Goal: Task Accomplishment & Management: Complete application form

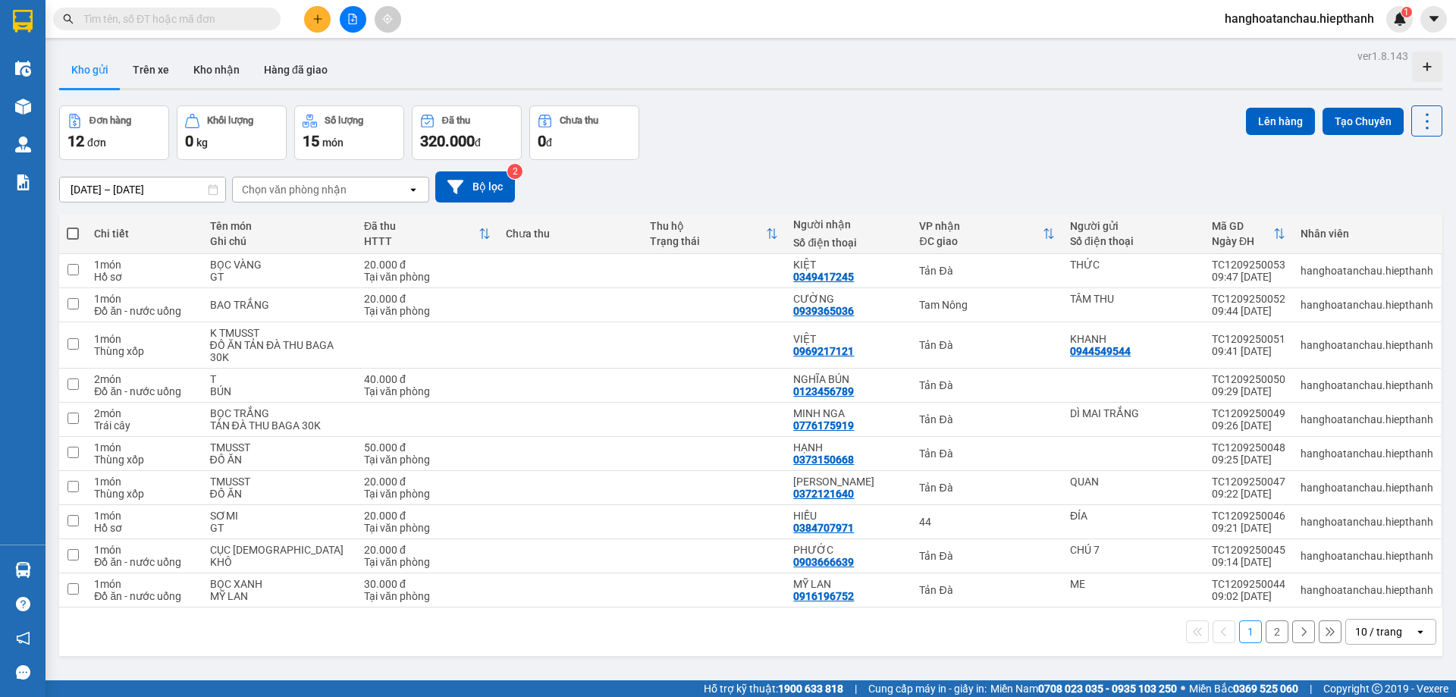
click at [212, 23] on input "text" at bounding box center [172, 19] width 179 height 17
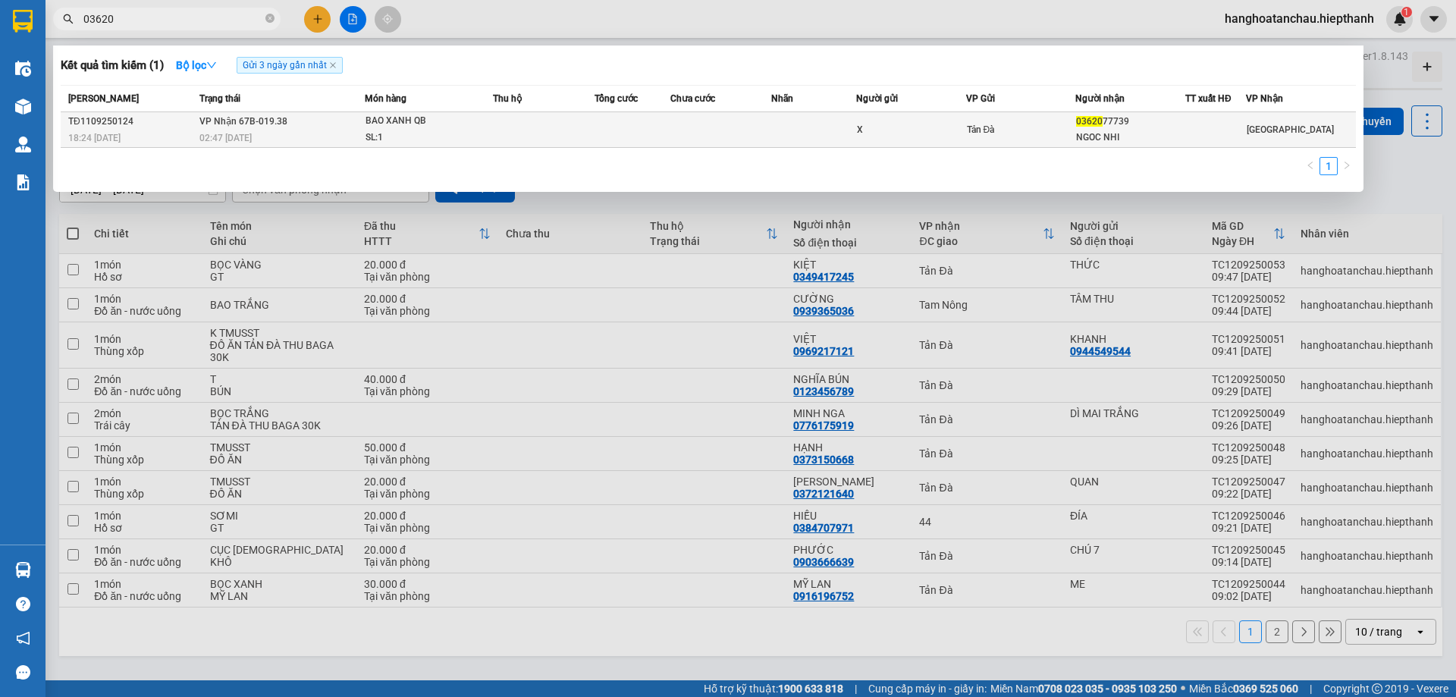
type input "03620"
click at [529, 123] on td at bounding box center [544, 130] width 102 height 36
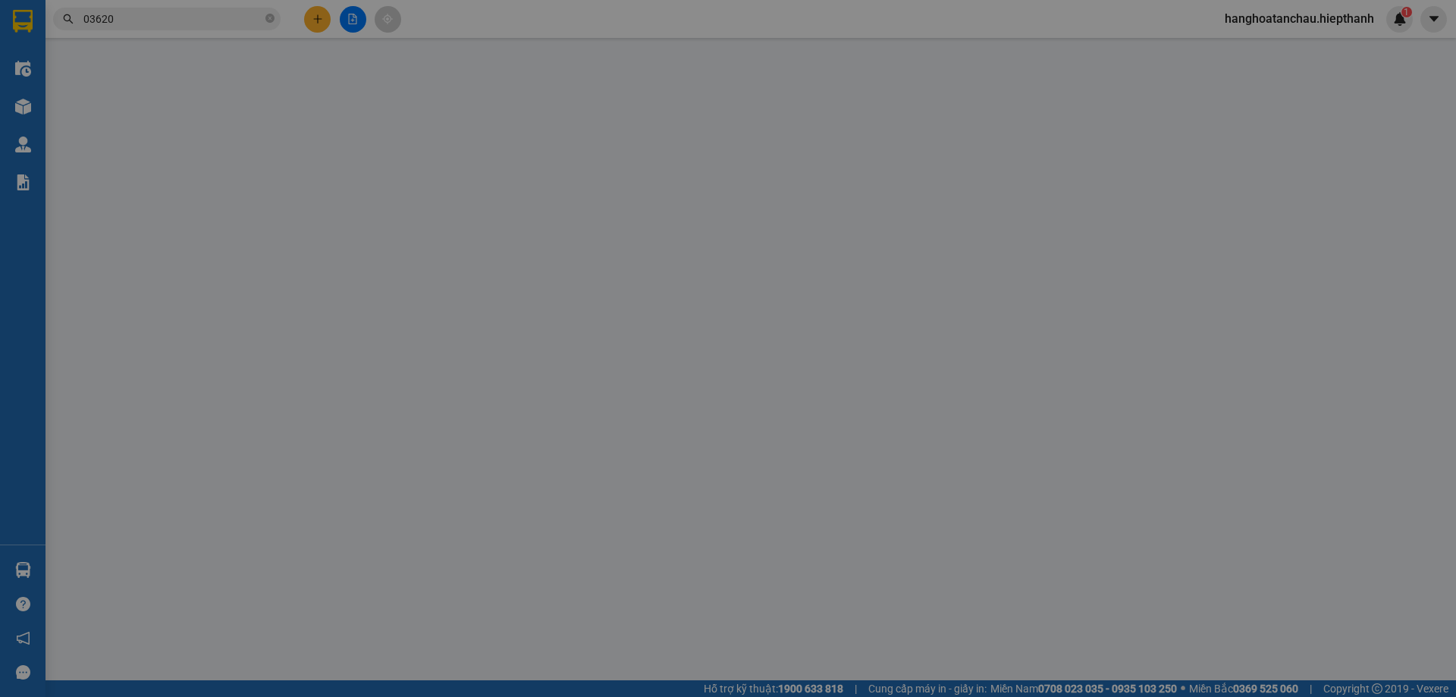
type input "X"
type input "0362077739"
type input "NGOC NHI"
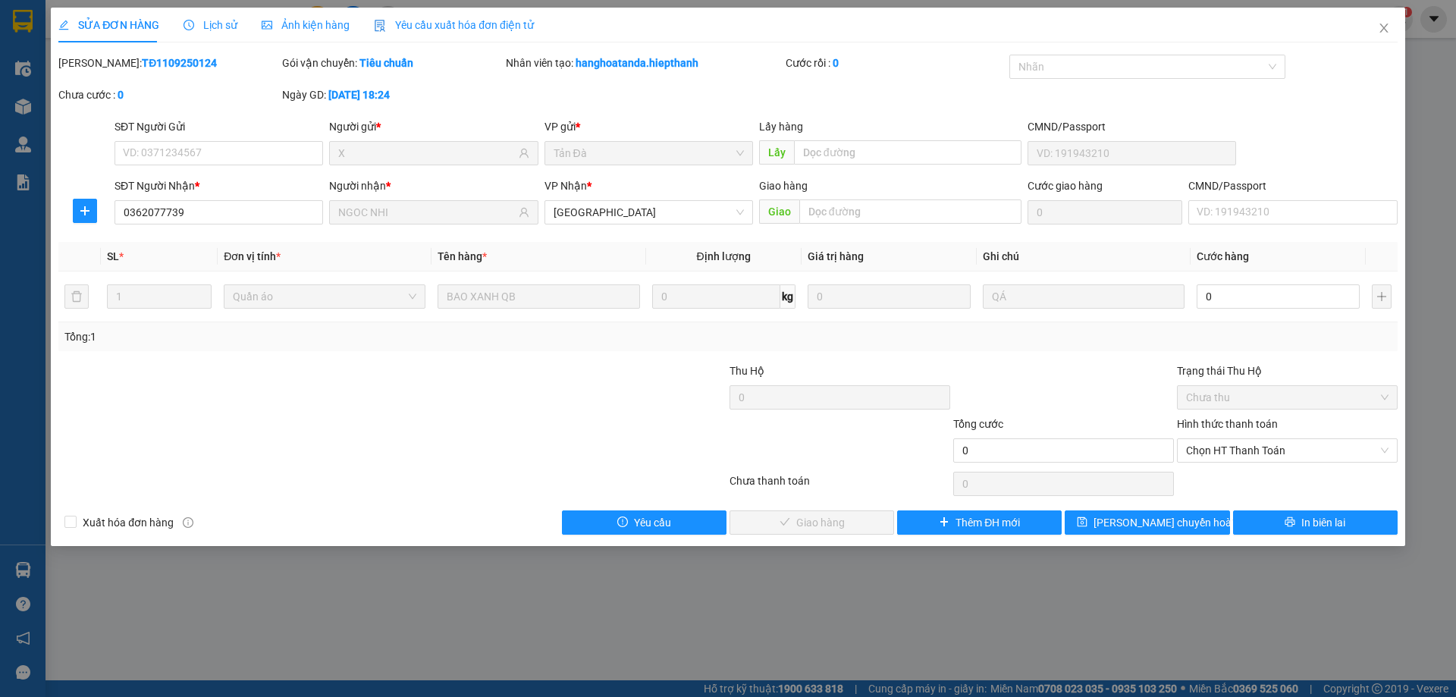
click at [1102, 359] on div "Total Paid Fee 0 Total UnPaid Fee 0 Cash Collection Total Fee Mã ĐH: TĐ11092501…" at bounding box center [727, 295] width 1339 height 480
drag, startPoint x: 1029, startPoint y: 363, endPoint x: 904, endPoint y: 295, distance: 141.8
click at [1029, 365] on div at bounding box center [1063, 388] width 224 height 53
click at [475, 380] on div at bounding box center [280, 388] width 447 height 53
click at [277, 203] on input "0362077739" at bounding box center [218, 212] width 208 height 24
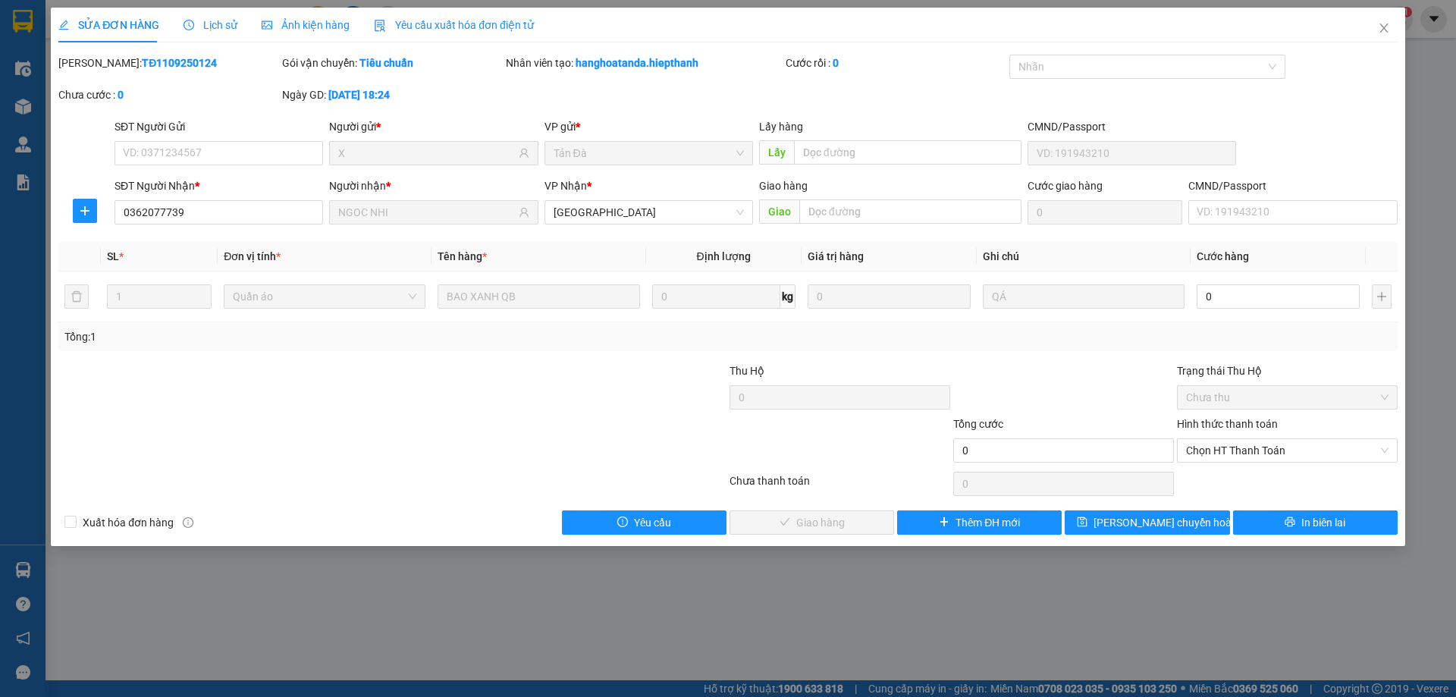
click at [1011, 367] on div at bounding box center [1063, 388] width 224 height 53
click at [1067, 383] on div at bounding box center [1063, 388] width 224 height 53
click at [1085, 359] on div "Total Paid Fee 0 Total UnPaid Fee 0 Cash Collection Total Fee Mã ĐH: TĐ11092501…" at bounding box center [727, 295] width 1339 height 480
click at [1384, 34] on icon "close" at bounding box center [1384, 28] width 12 height 12
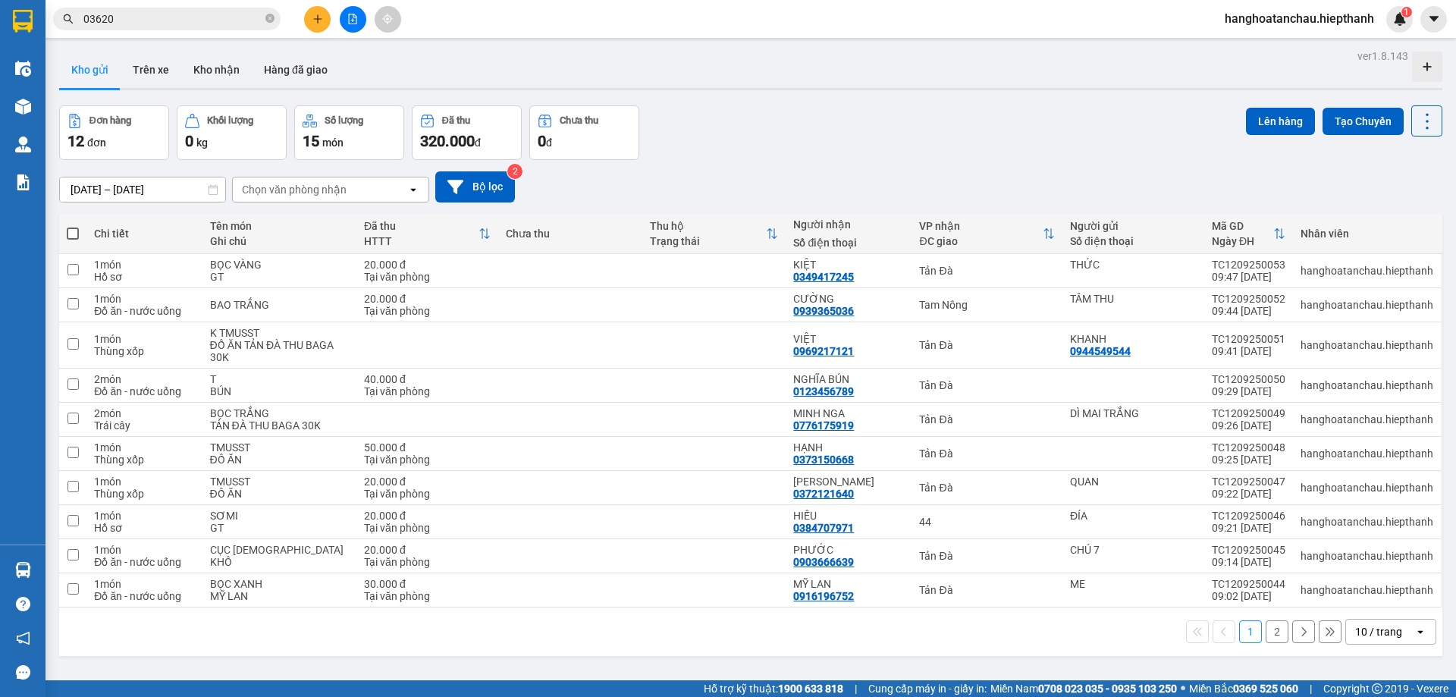
click at [713, 156] on div "Đơn hàng 12 đơn Khối lượng 0 kg Số lượng 15 món Đã thu 320.000 đ Chưa thu 0 đ L…" at bounding box center [750, 132] width 1383 height 55
click at [766, 135] on div "Đơn hàng 12 đơn Khối lượng 0 kg Số lượng 15 món Đã thu 320.000 đ Chưa thu 0 đ L…" at bounding box center [750, 132] width 1383 height 55
click at [799, 105] on div "ver 1.8.143 Kho gửi Trên xe Kho nhận Hàng đã giao Đơn hàng 12 đơn Khối lượng 0 …" at bounding box center [750, 393] width 1395 height 697
click at [1373, 639] on div "10 / trang" at bounding box center [1380, 631] width 68 height 24
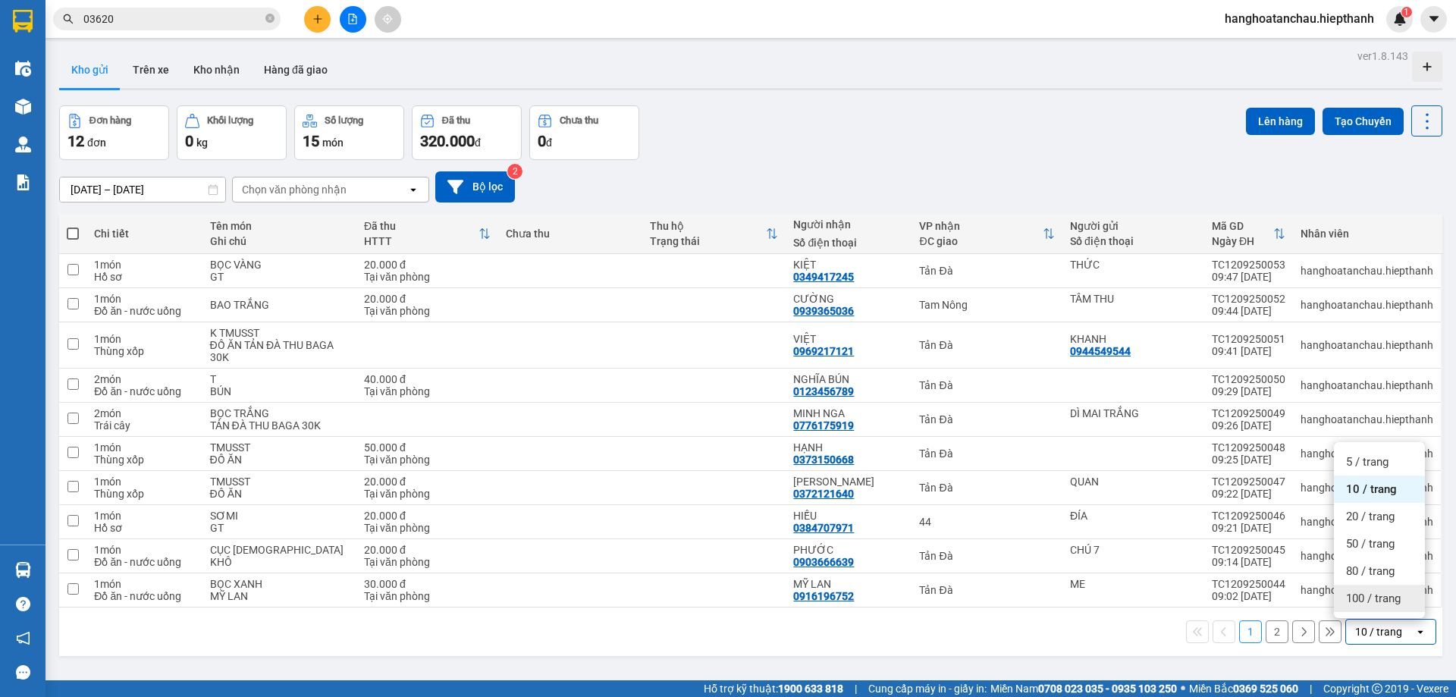
click at [1375, 591] on span "100 / trang" at bounding box center [1373, 598] width 55 height 15
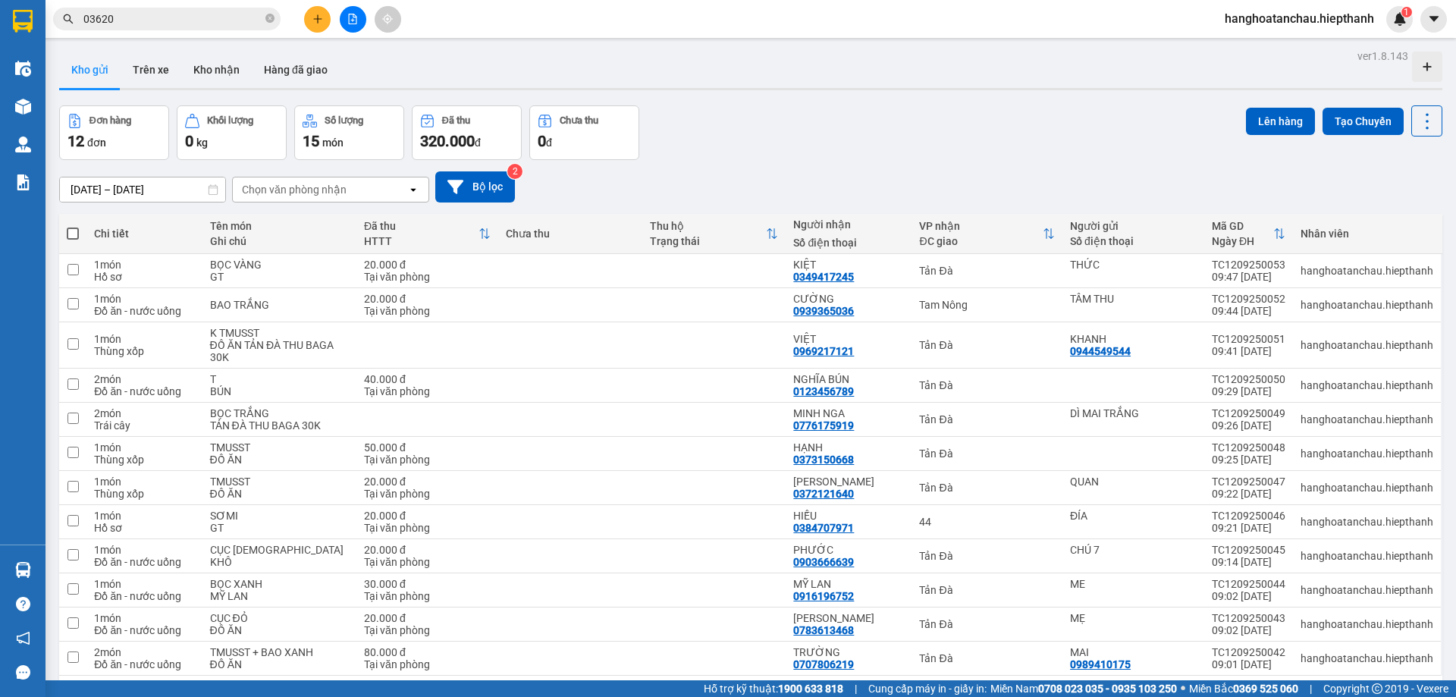
click at [792, 139] on div "Đơn hàng 12 đơn Khối lượng 0 kg Số lượng 15 món Đã thu 320.000 đ Chưa thu 0 đ L…" at bounding box center [750, 132] width 1383 height 55
click at [821, 149] on div "Đơn hàng 12 đơn Khối lượng 0 kg Số lượng 15 món Đã thu 320.000 đ Chưa thu 0 đ L…" at bounding box center [750, 132] width 1383 height 55
click at [792, 110] on div "Đơn hàng 12 đơn Khối lượng 0 kg Số lượng 15 món Đã thu 320.000 đ Chưa thu 0 đ L…" at bounding box center [750, 132] width 1383 height 55
click at [782, 90] on div "Kho gửi Trên xe Kho nhận Hàng đã giao" at bounding box center [750, 72] width 1383 height 40
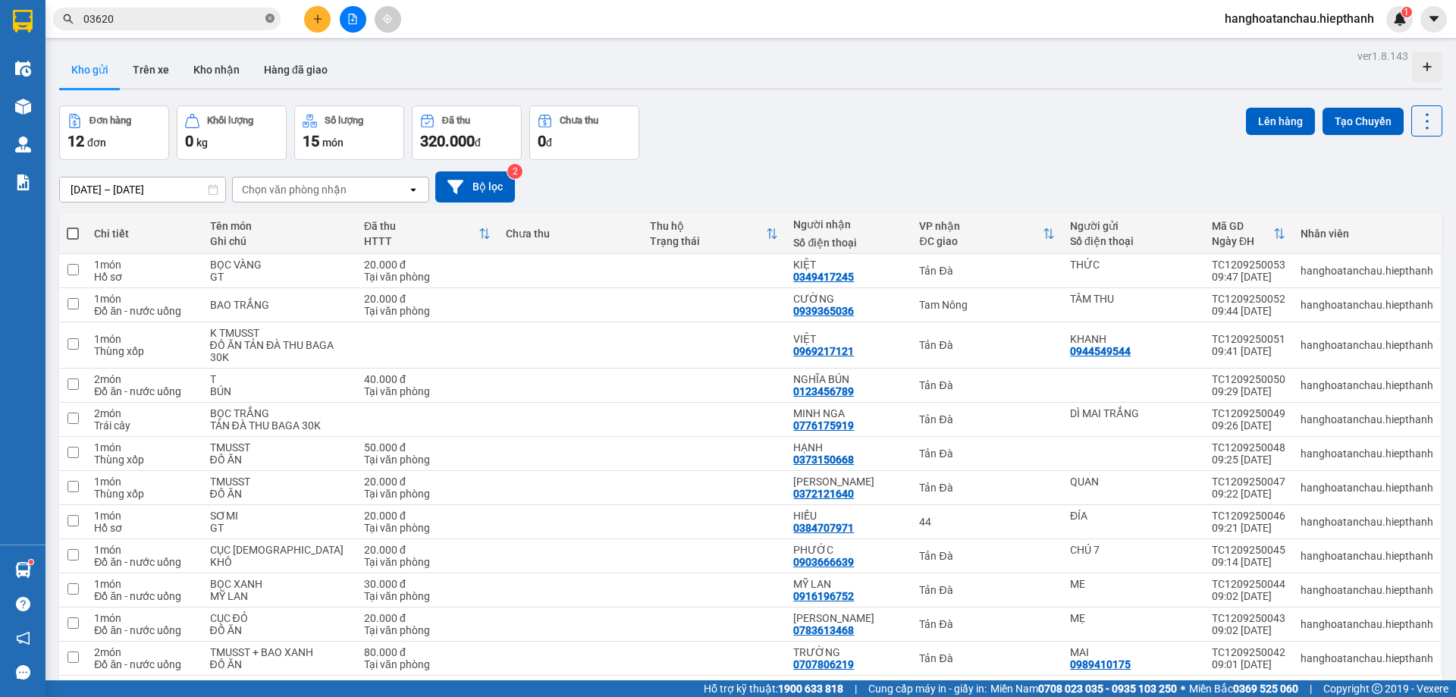
click at [268, 16] on icon "close-circle" at bounding box center [269, 18] width 9 height 9
click at [708, 111] on div "Đơn hàng 12 đơn Khối lượng 0 kg Số lượng 15 món Đã thu 320.000 đ Chưa thu 0 đ L…" at bounding box center [750, 132] width 1383 height 55
drag, startPoint x: 309, startPoint y: 77, endPoint x: 533, endPoint y: 156, distance: 237.4
click at [309, 76] on button "Hàng đã giao" at bounding box center [296, 70] width 88 height 36
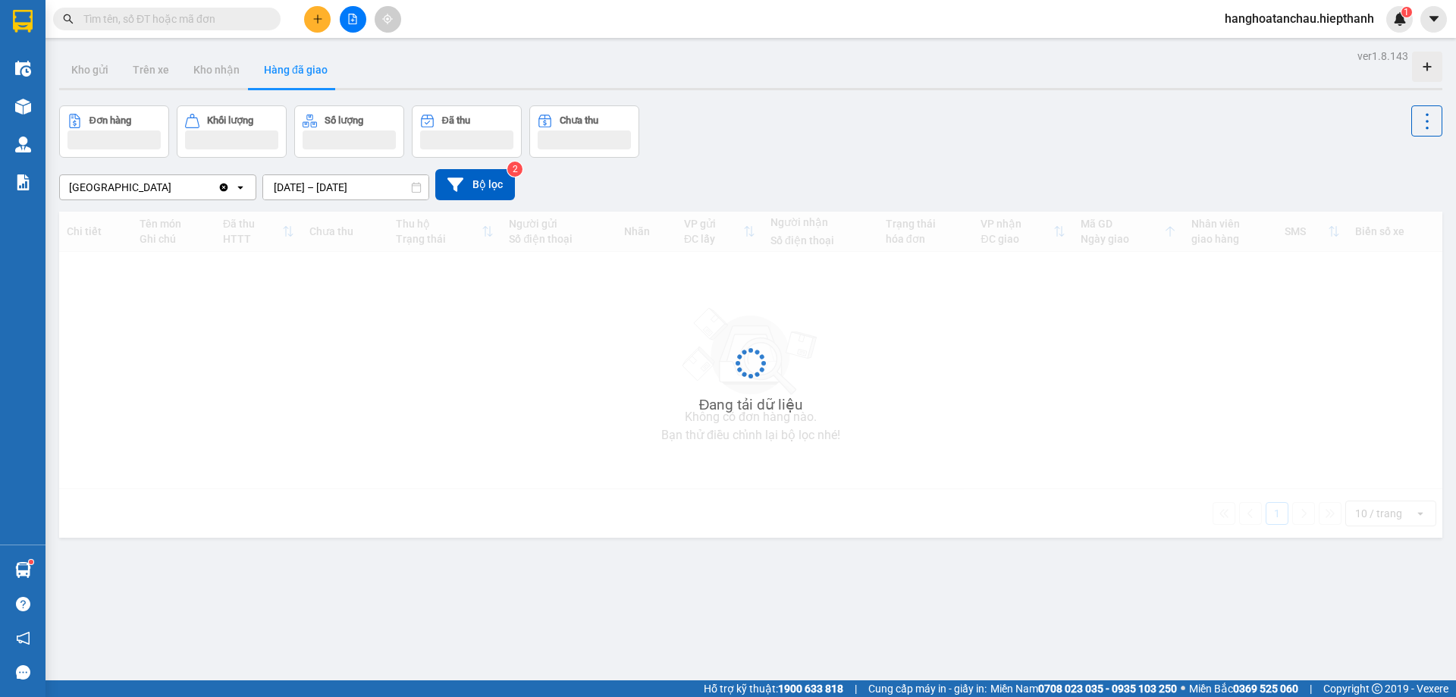
click at [831, 118] on div "Đơn hàng Khối lượng Số lượng Đã thu Chưa thu" at bounding box center [750, 131] width 1383 height 52
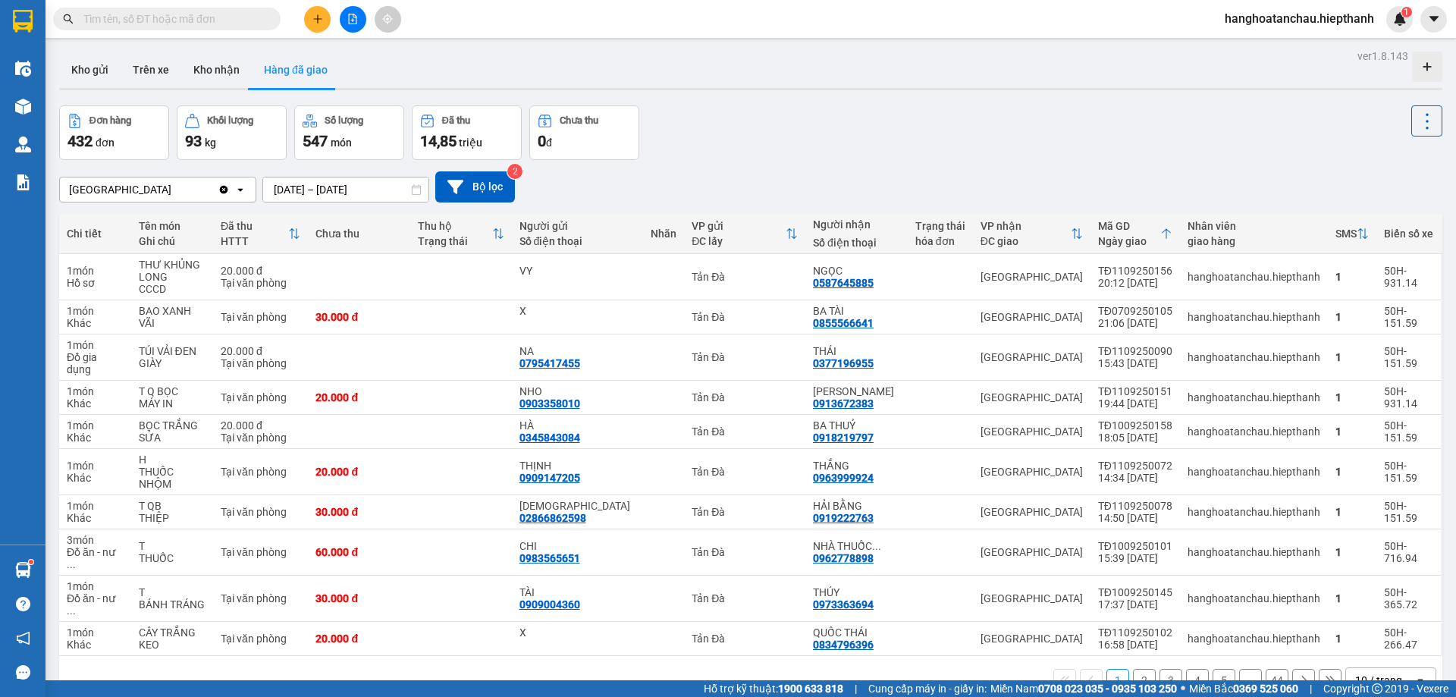
click at [1359, 668] on div "10 / trang" at bounding box center [1380, 680] width 68 height 24
click at [1376, 597] on span "100 / trang" at bounding box center [1373, 598] width 55 height 15
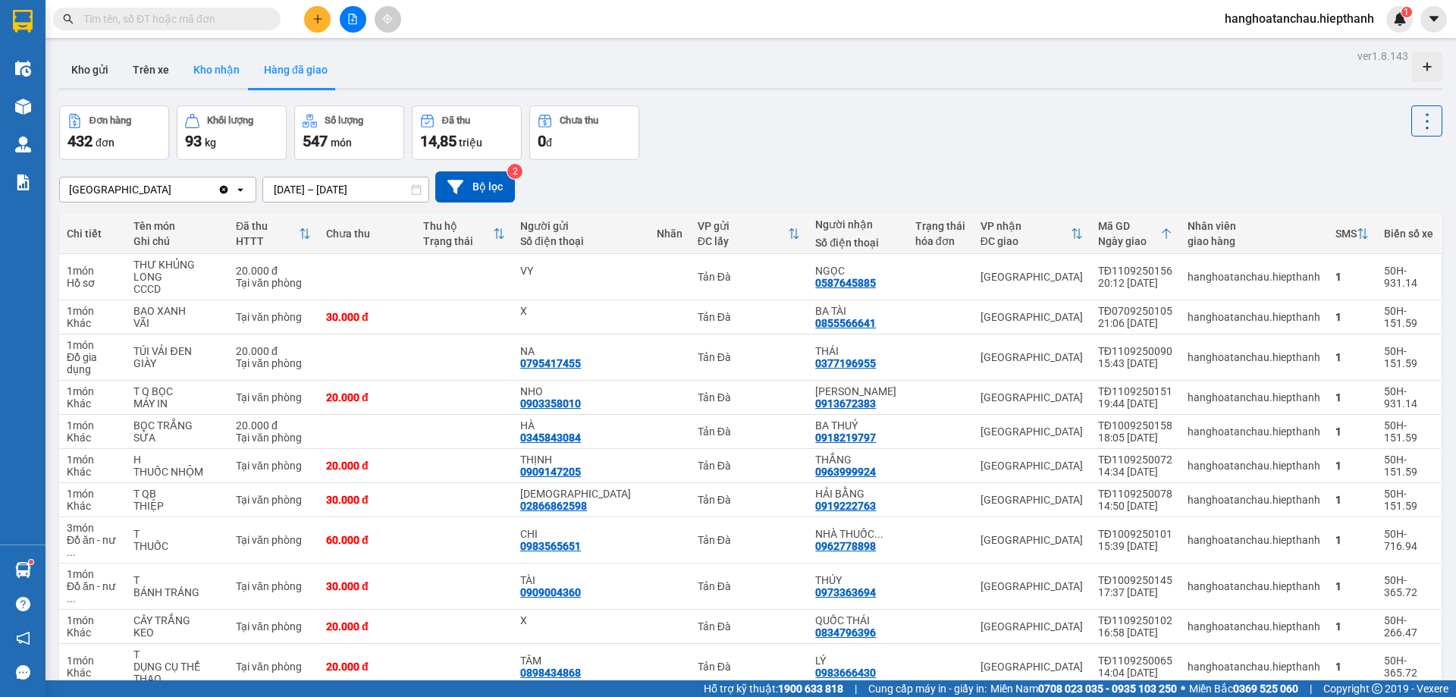
click at [227, 72] on button "Kho nhận" at bounding box center [216, 70] width 71 height 36
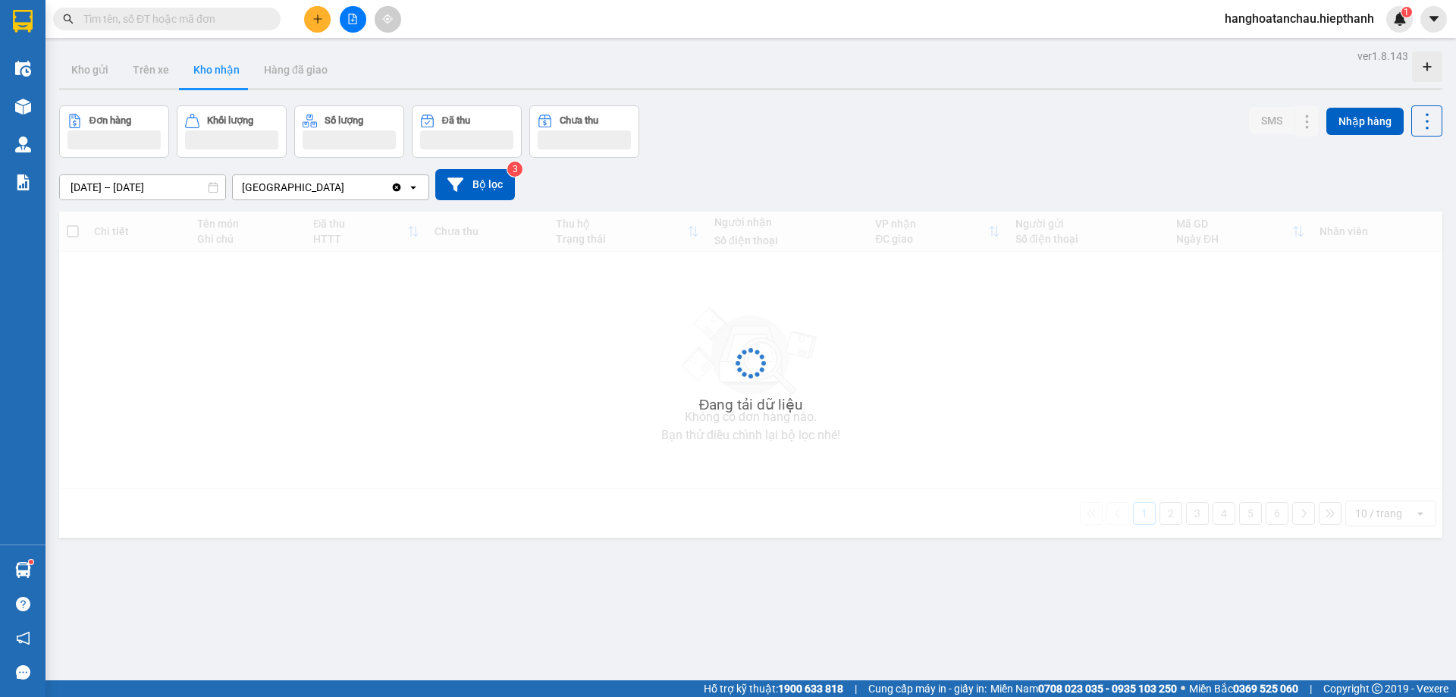
click at [800, 116] on div "Đơn hàng Khối lượng Số lượng Đã thu Chưa thu SMS Nhập hàng" at bounding box center [750, 131] width 1383 height 52
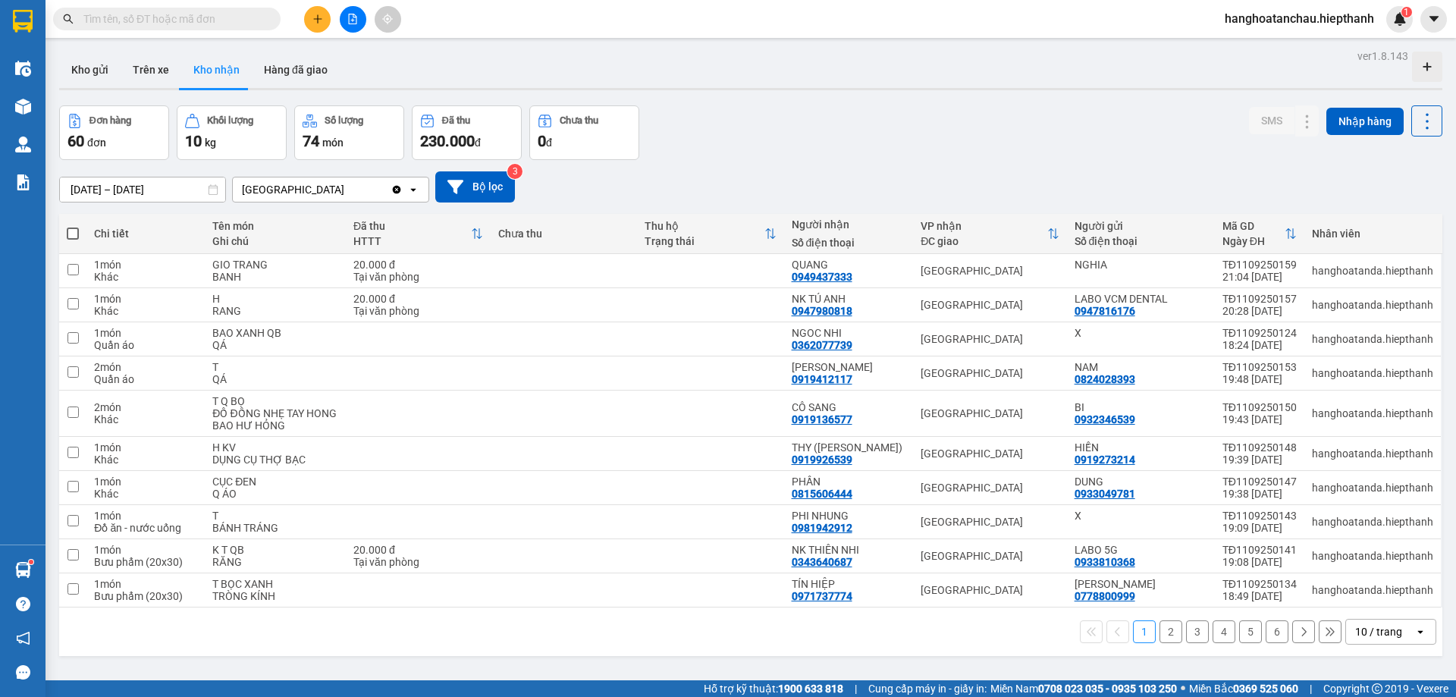
click at [1395, 625] on div "10 / trang" at bounding box center [1380, 631] width 68 height 24
click at [1390, 600] on span "100 / trang" at bounding box center [1373, 598] width 55 height 15
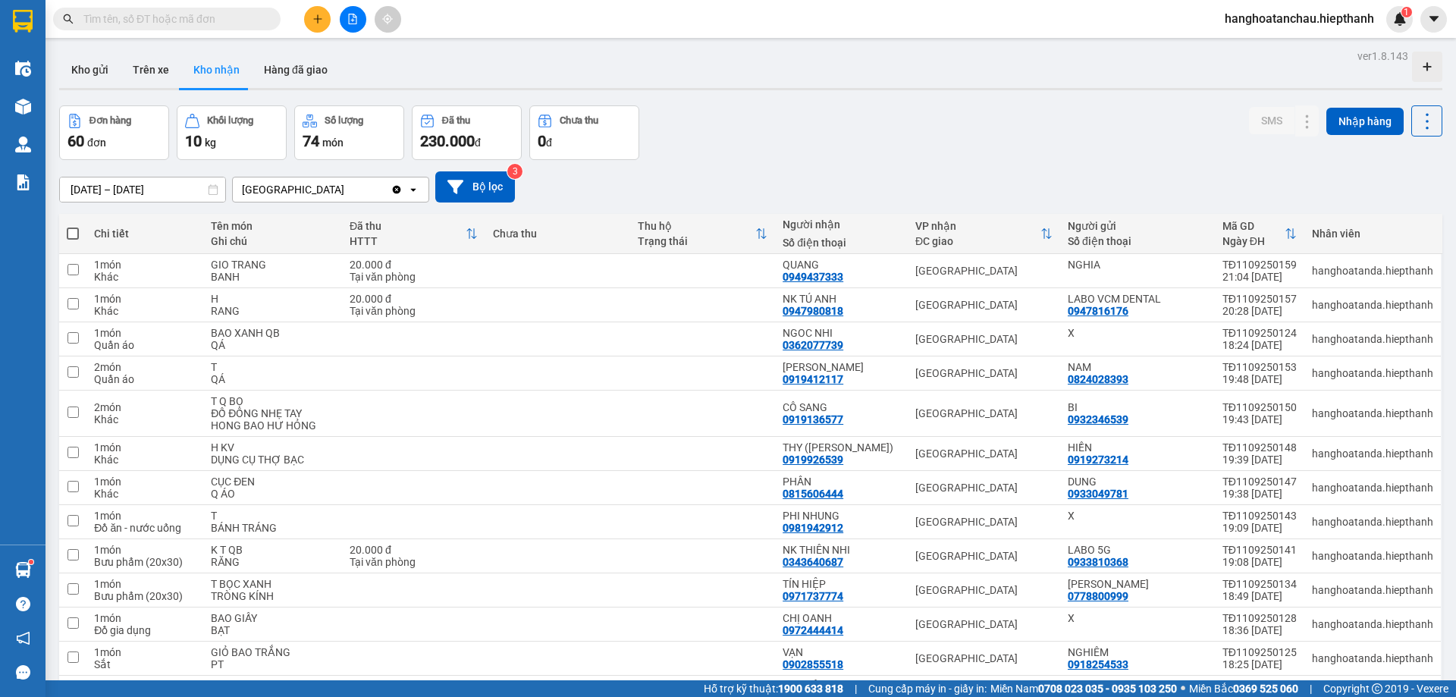
click at [883, 138] on div "Đơn hàng 60 đơn Khối lượng 10 kg Số lượng 74 món Đã thu 230.000 đ Chưa thu 0 đ …" at bounding box center [750, 132] width 1383 height 55
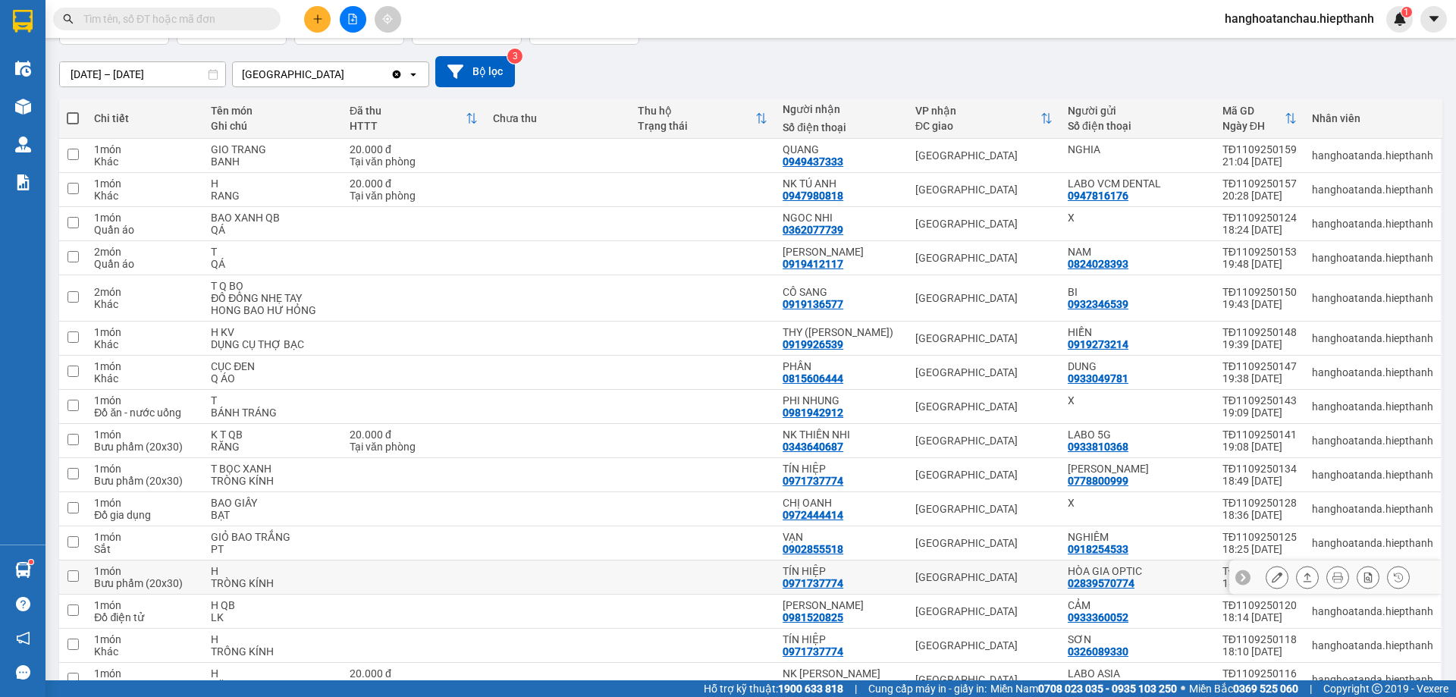
scroll to position [267, 0]
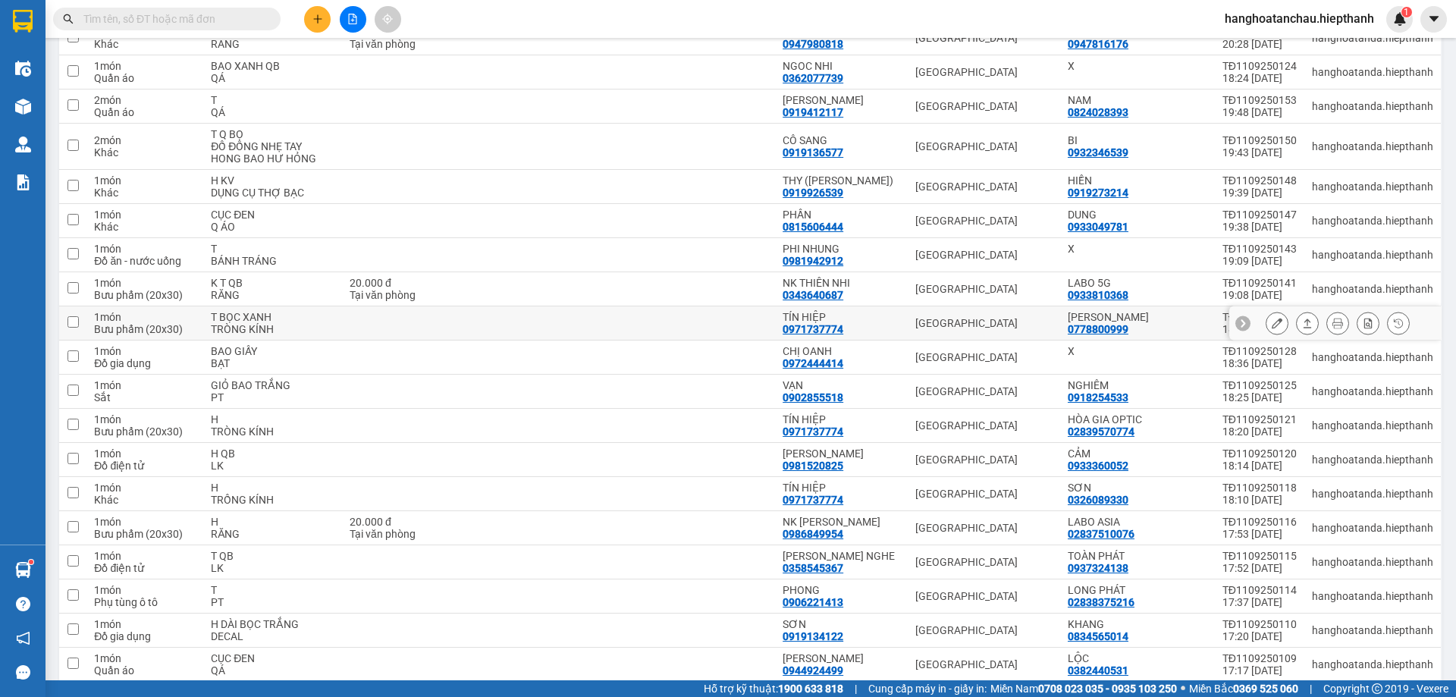
click at [1271, 319] on icon at bounding box center [1276, 323] width 11 height 11
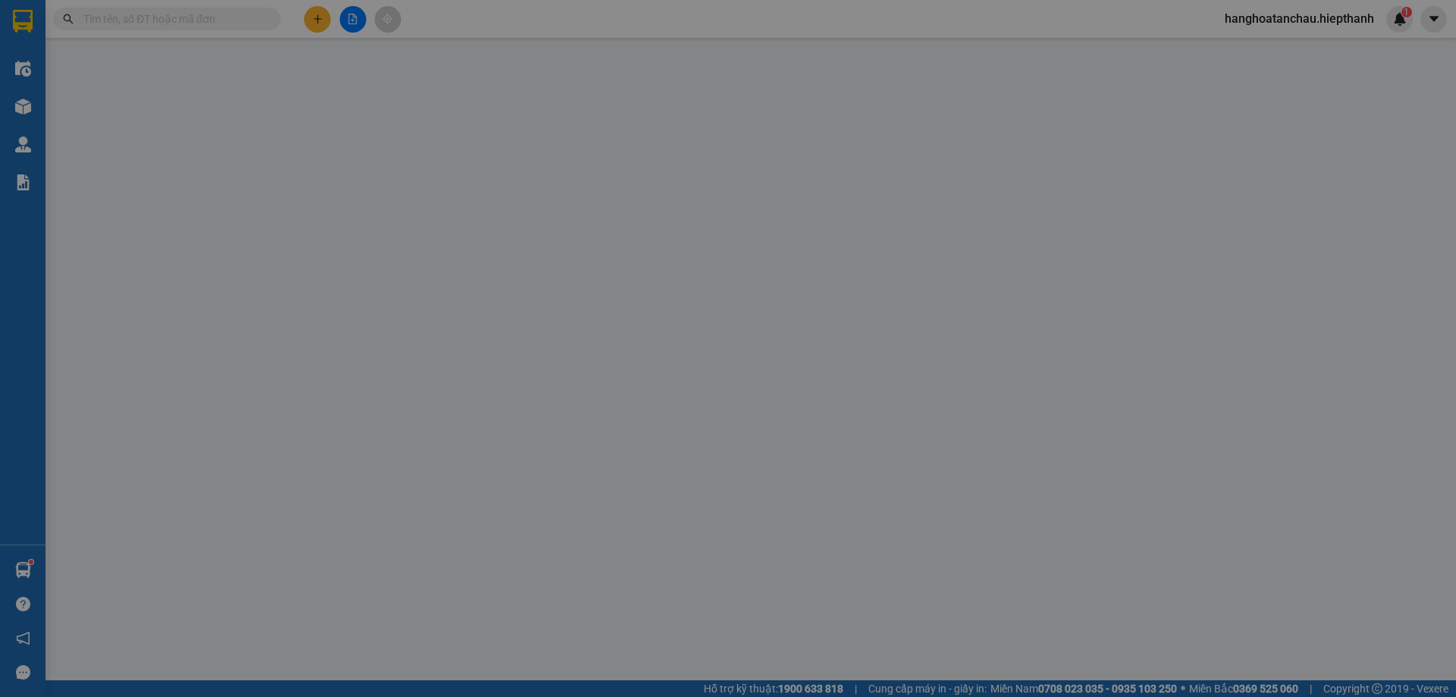
type input "0778800999"
type input "[PERSON_NAME]"
type input "0971737774"
type input "TÍN HIỆP"
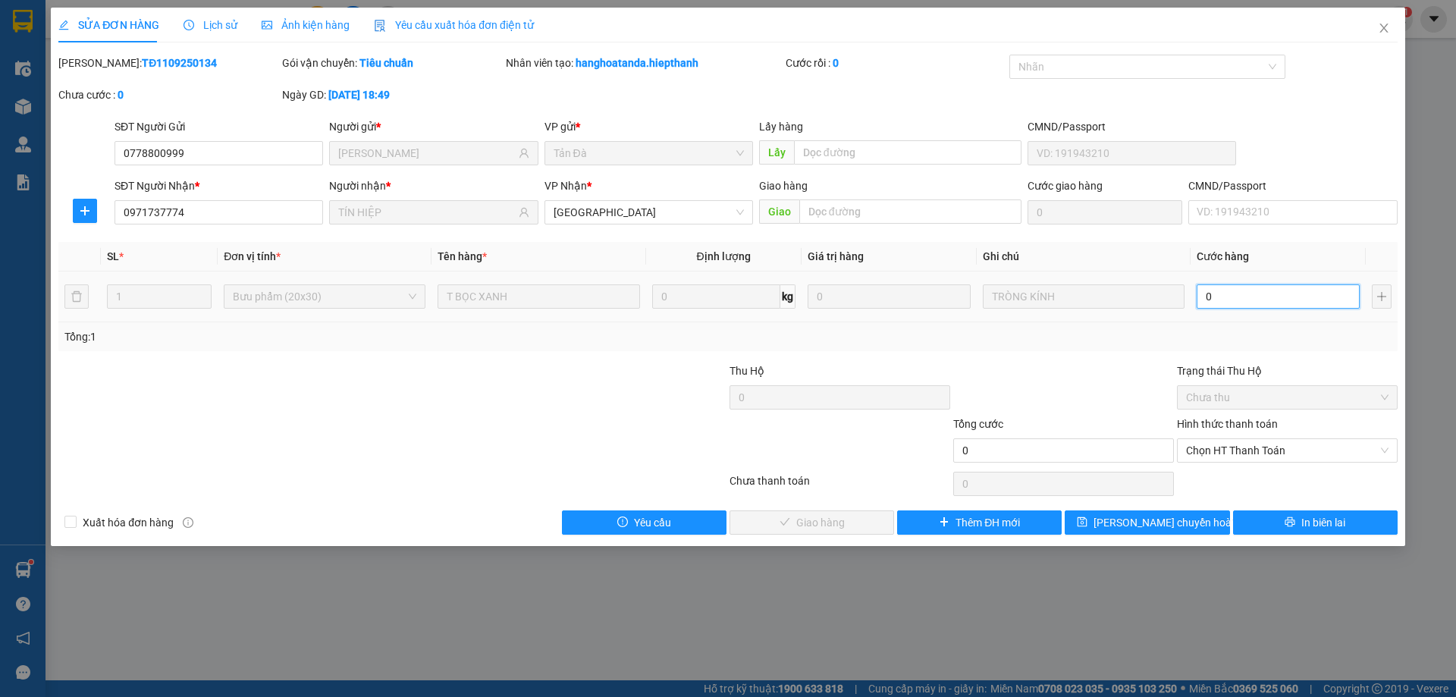
type input "1"
type input "1.000"
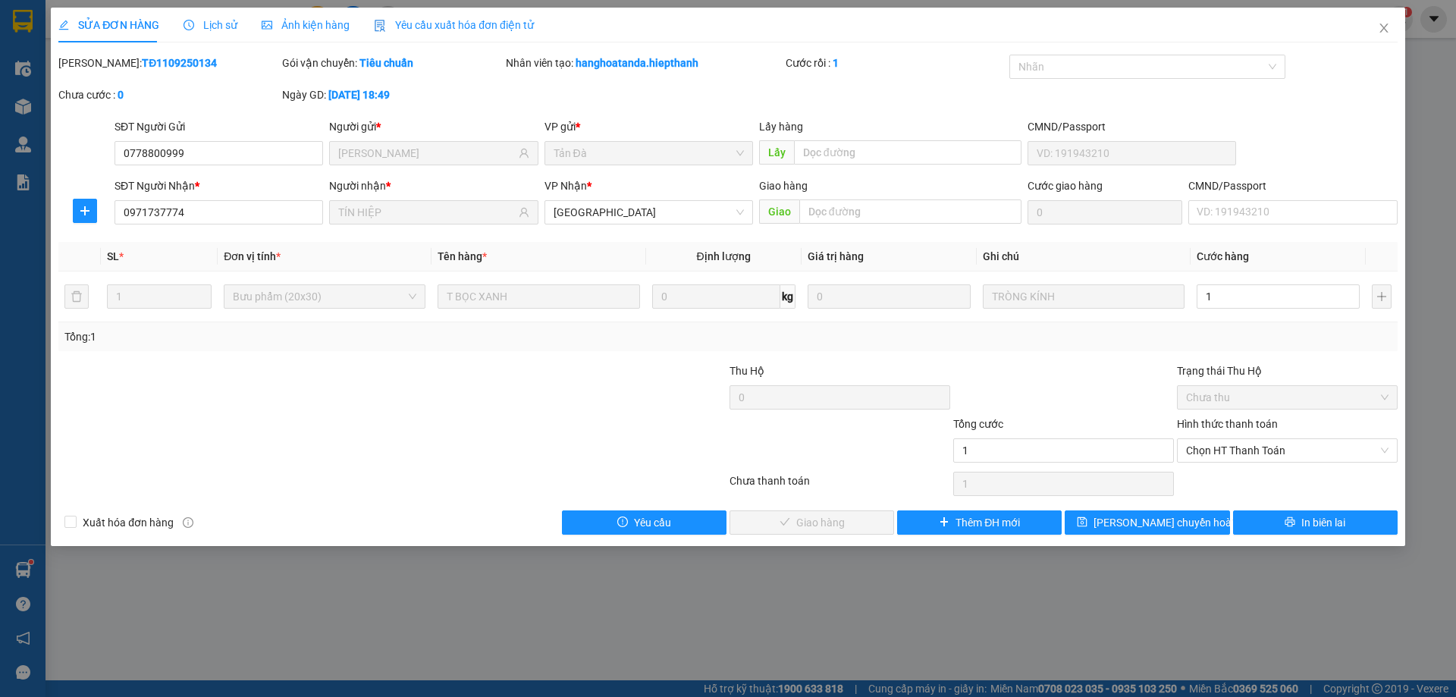
type input "1.000"
click at [1116, 350] on div "Tổng: 1" at bounding box center [727, 336] width 1339 height 29
click at [1245, 444] on span "Chọn HT Thanh Toán" at bounding box center [1287, 450] width 202 height 23
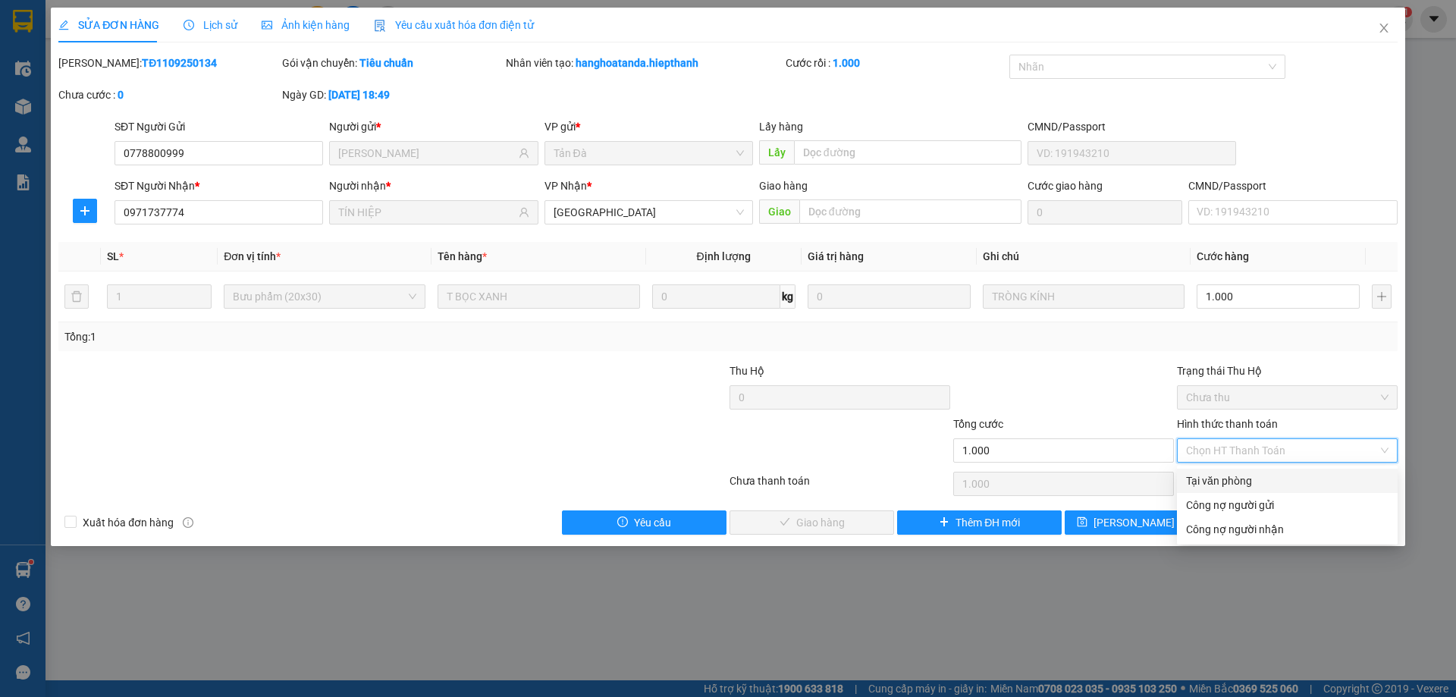
click at [1224, 475] on div "Tại văn phòng" at bounding box center [1287, 480] width 202 height 17
type input "0"
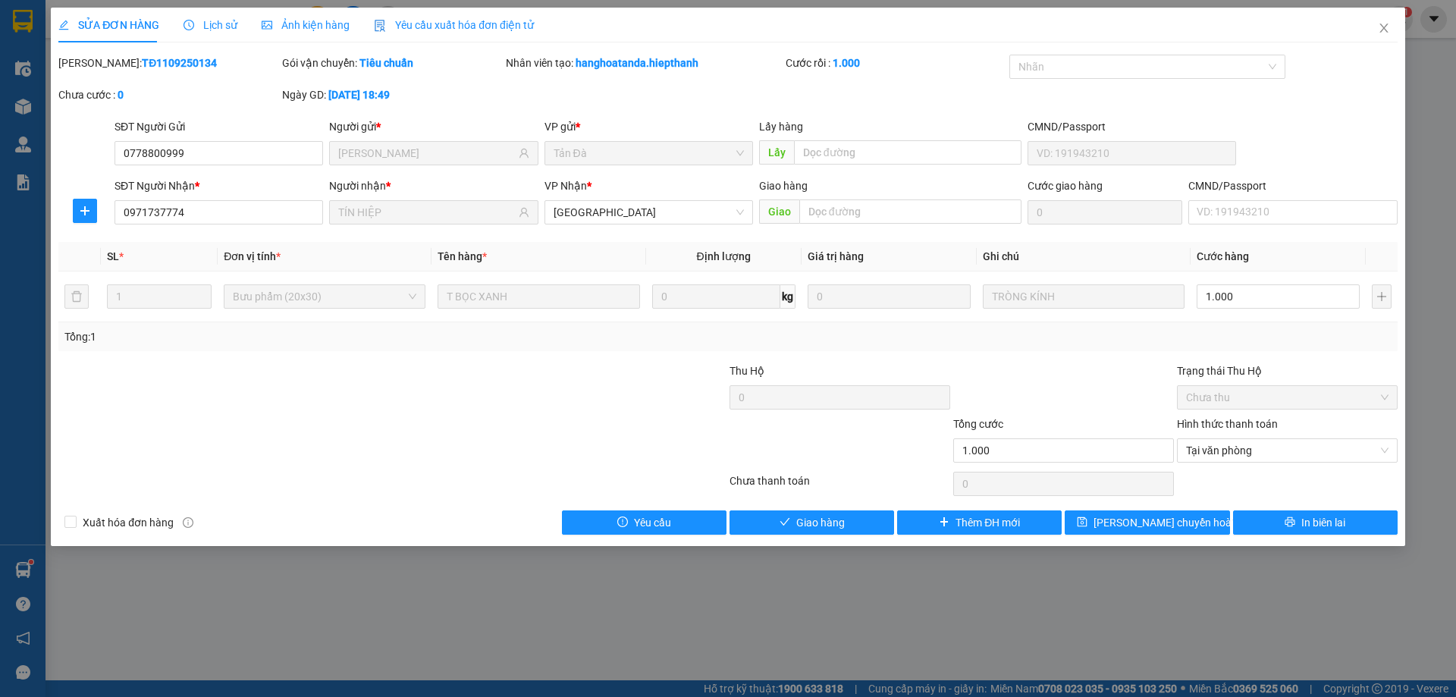
click at [1087, 371] on div at bounding box center [1063, 388] width 224 height 53
drag, startPoint x: 842, startPoint y: 516, endPoint x: 876, endPoint y: 502, distance: 36.7
click at [842, 516] on span "Giao hàng" at bounding box center [820, 522] width 49 height 17
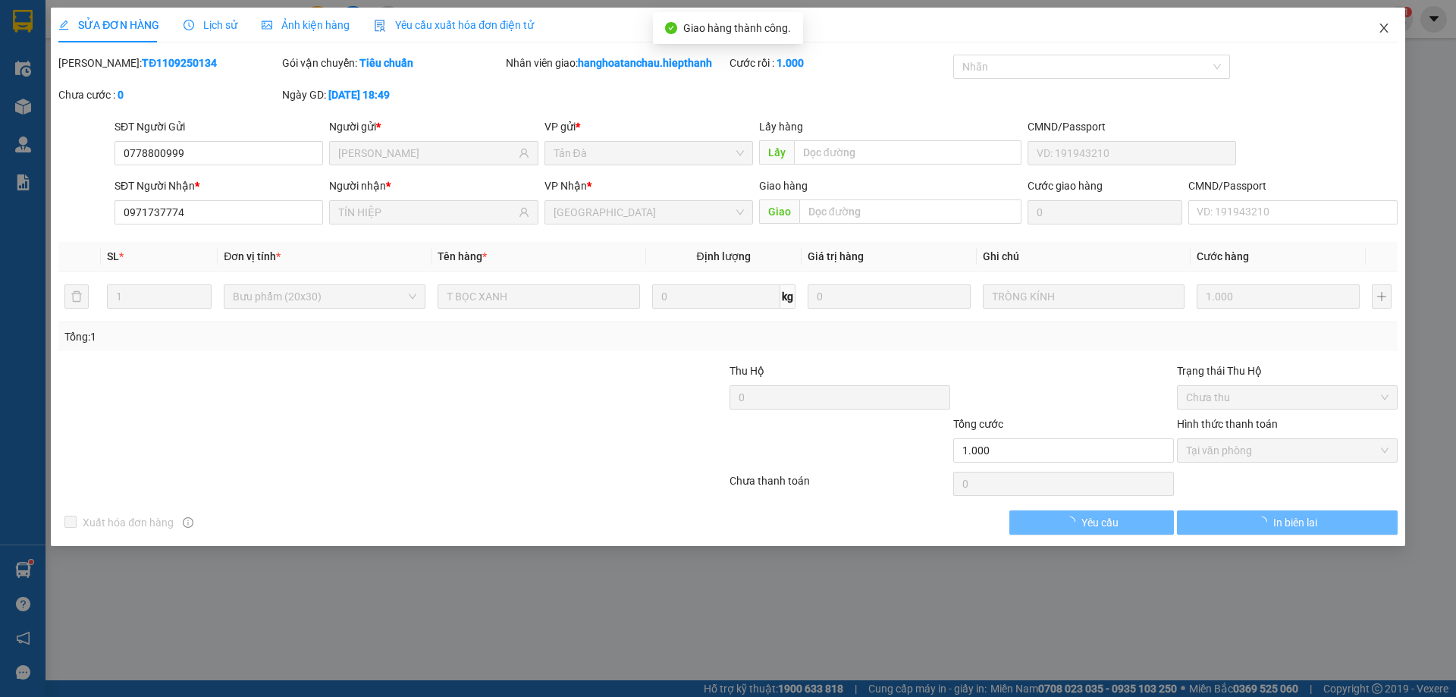
click at [1376, 26] on span "Close" at bounding box center [1383, 29] width 42 height 42
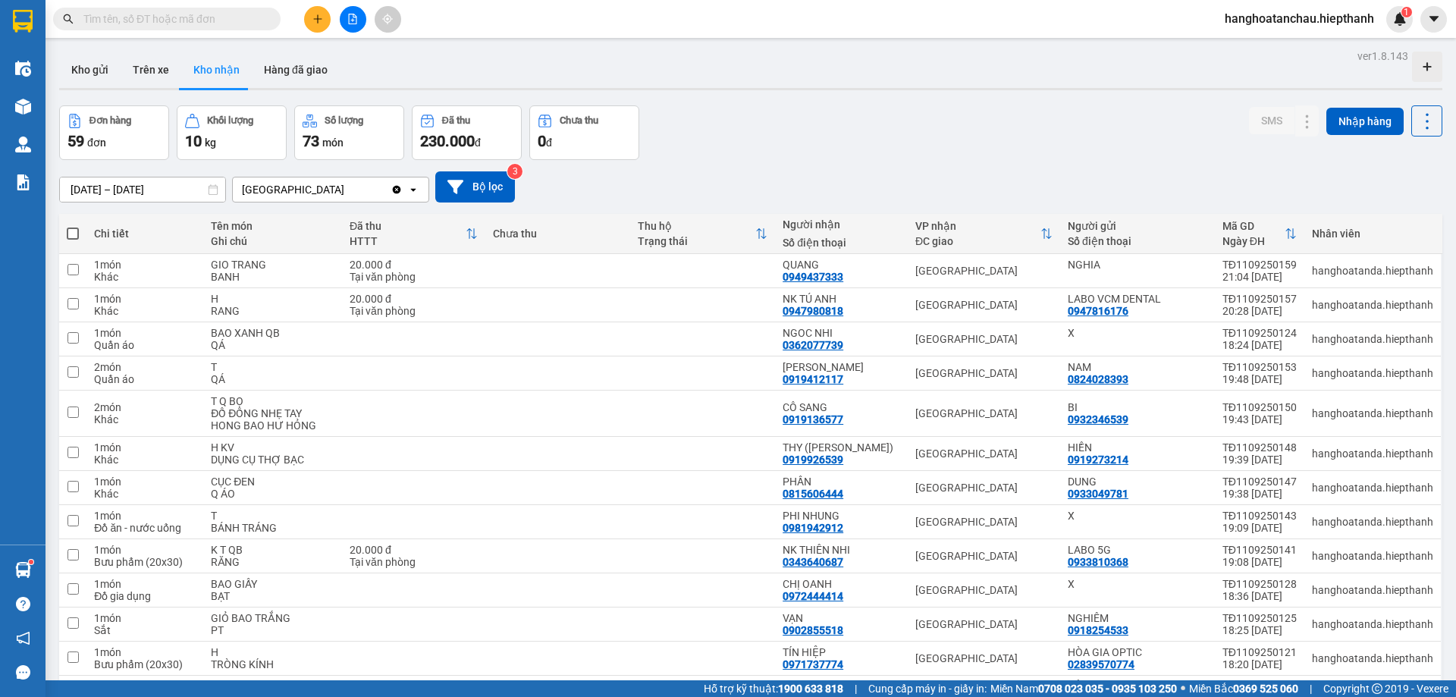
scroll to position [379, 0]
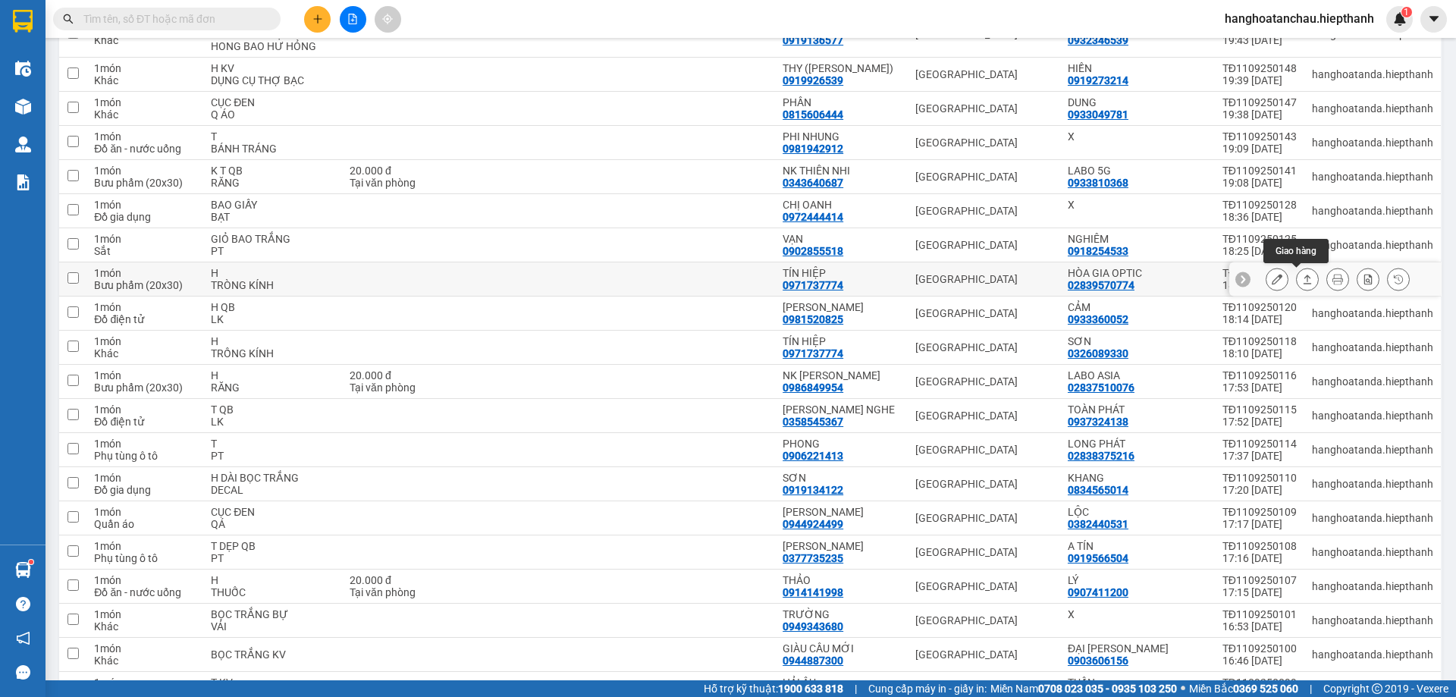
click at [1271, 279] on button at bounding box center [1276, 279] width 21 height 27
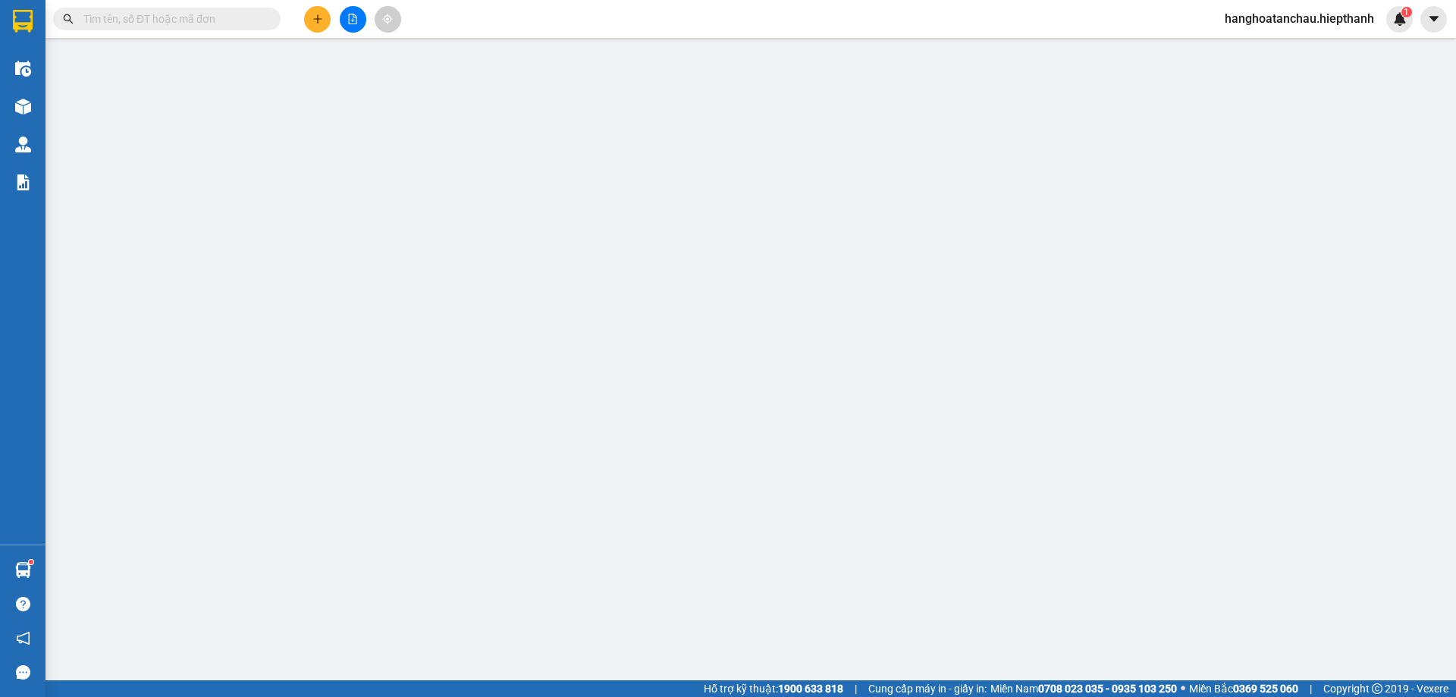
type input "02839570774"
type input "HÒA GIA OPTIC"
type input "0971737774"
type input "TÍN HIỆP"
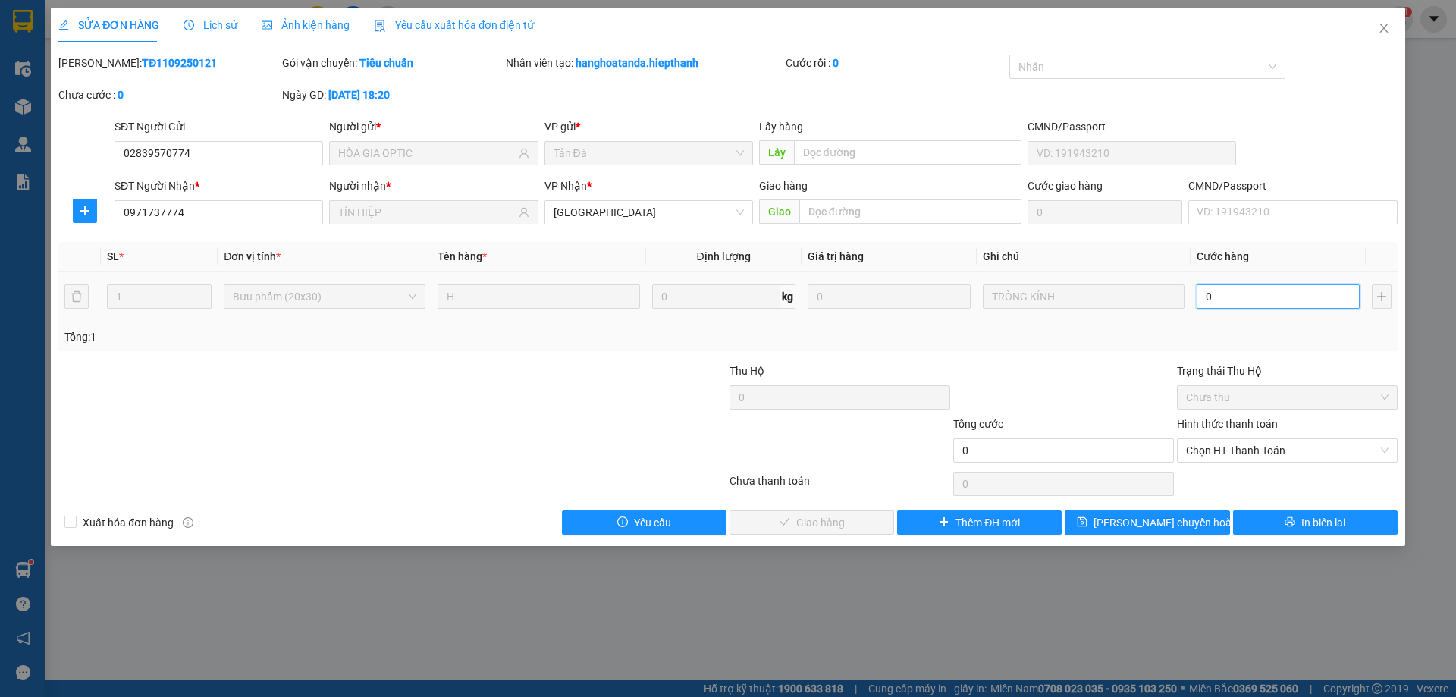
click at [1225, 289] on input "0" at bounding box center [1277, 296] width 163 height 24
type input "1"
type input "1.000"
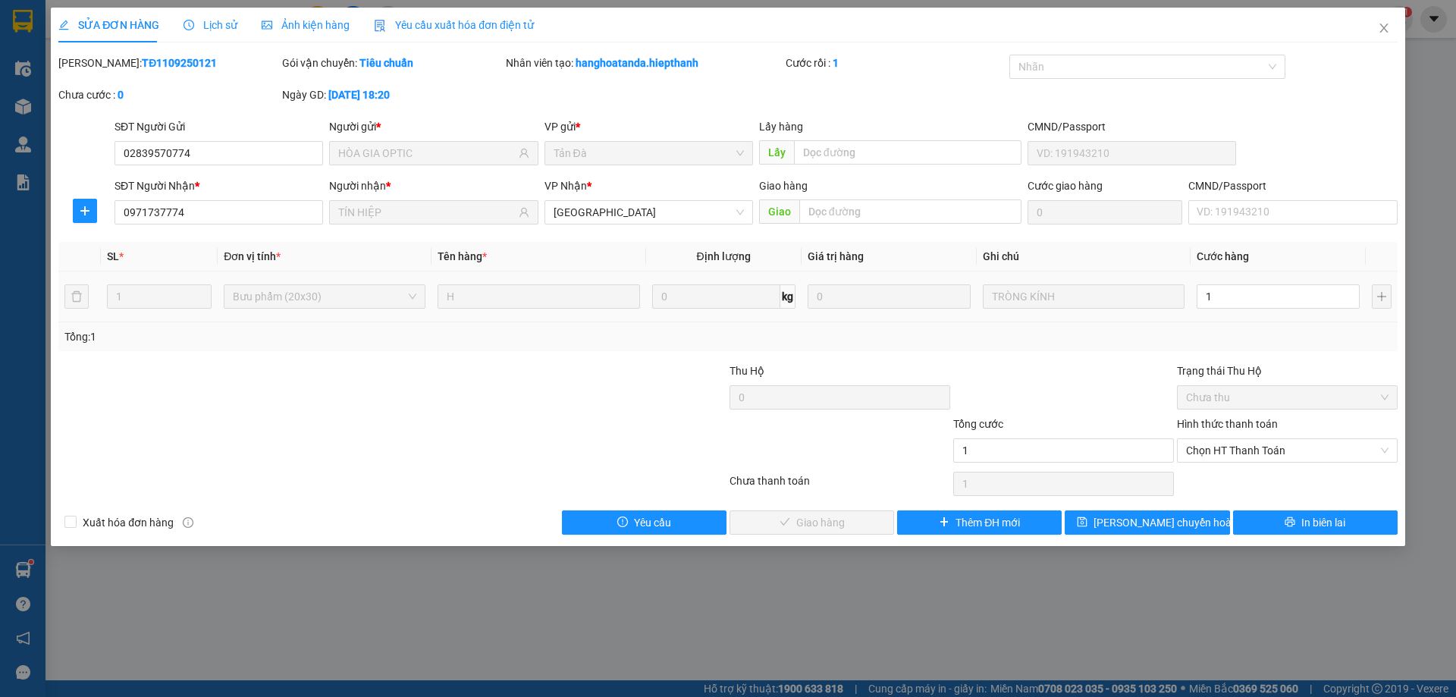
type input "1.000"
click at [1125, 353] on div "Total Paid Fee 0 Total UnPaid Fee 0 Cash Collection Total Fee Mã ĐH: TĐ11092501…" at bounding box center [727, 295] width 1339 height 480
click at [1242, 439] on span "Chọn HT Thanh Toán" at bounding box center [1287, 450] width 202 height 23
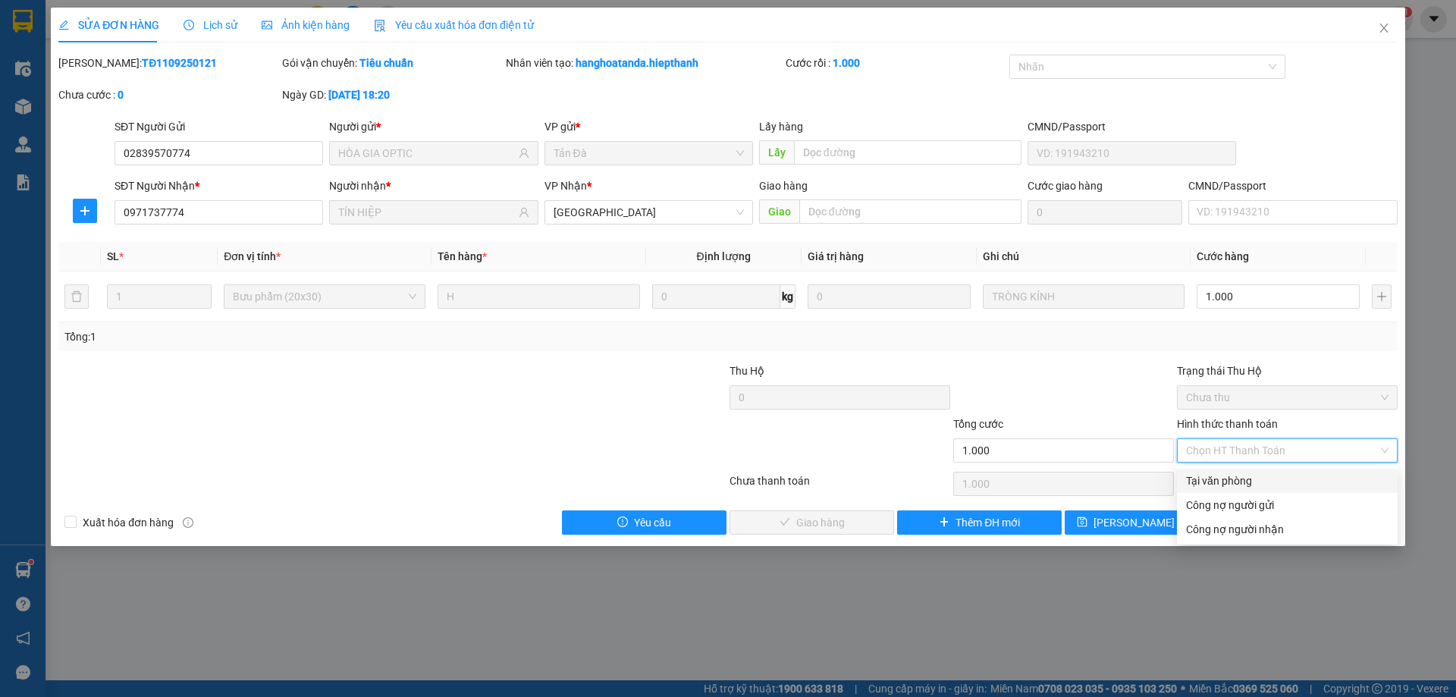
click at [1249, 484] on div "Tại văn phòng" at bounding box center [1287, 480] width 202 height 17
type input "0"
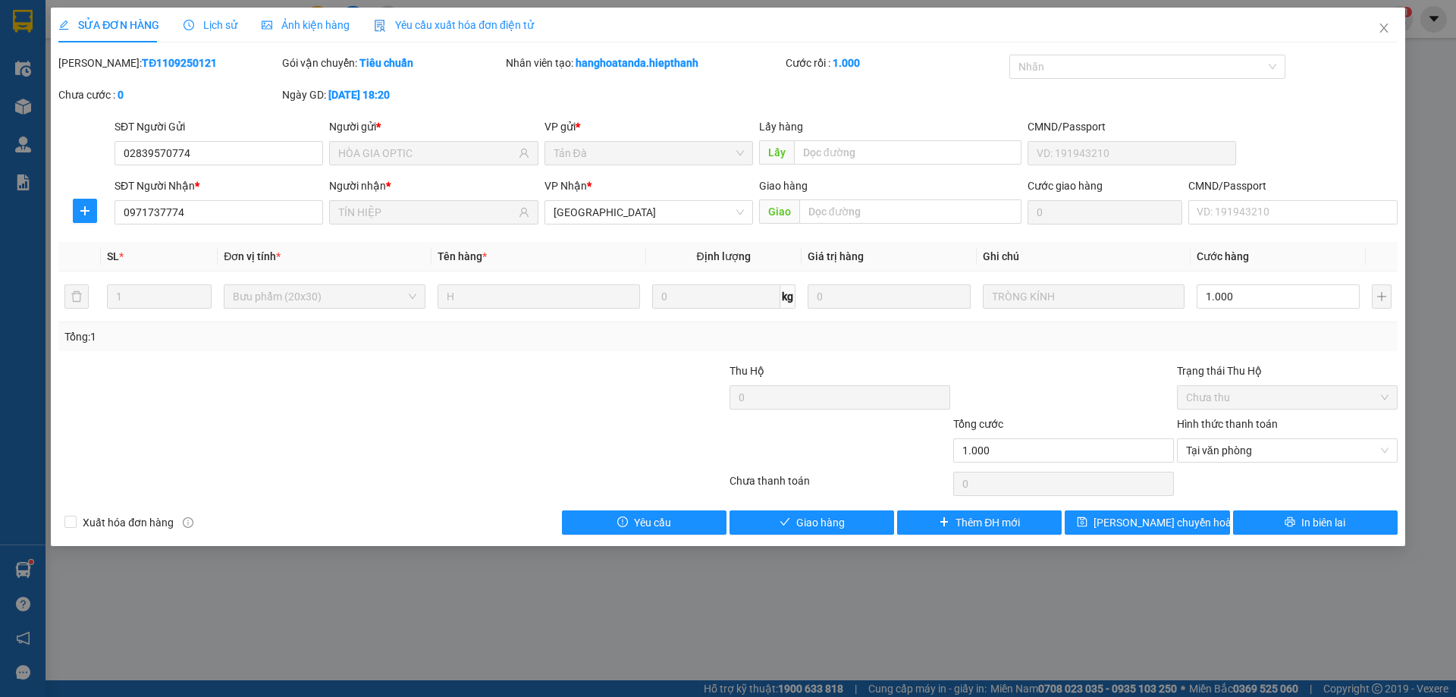
drag, startPoint x: 1084, startPoint y: 388, endPoint x: 853, endPoint y: 506, distance: 259.4
click at [1083, 387] on div at bounding box center [1063, 388] width 224 height 53
click at [838, 530] on span "Giao hàng" at bounding box center [820, 522] width 49 height 17
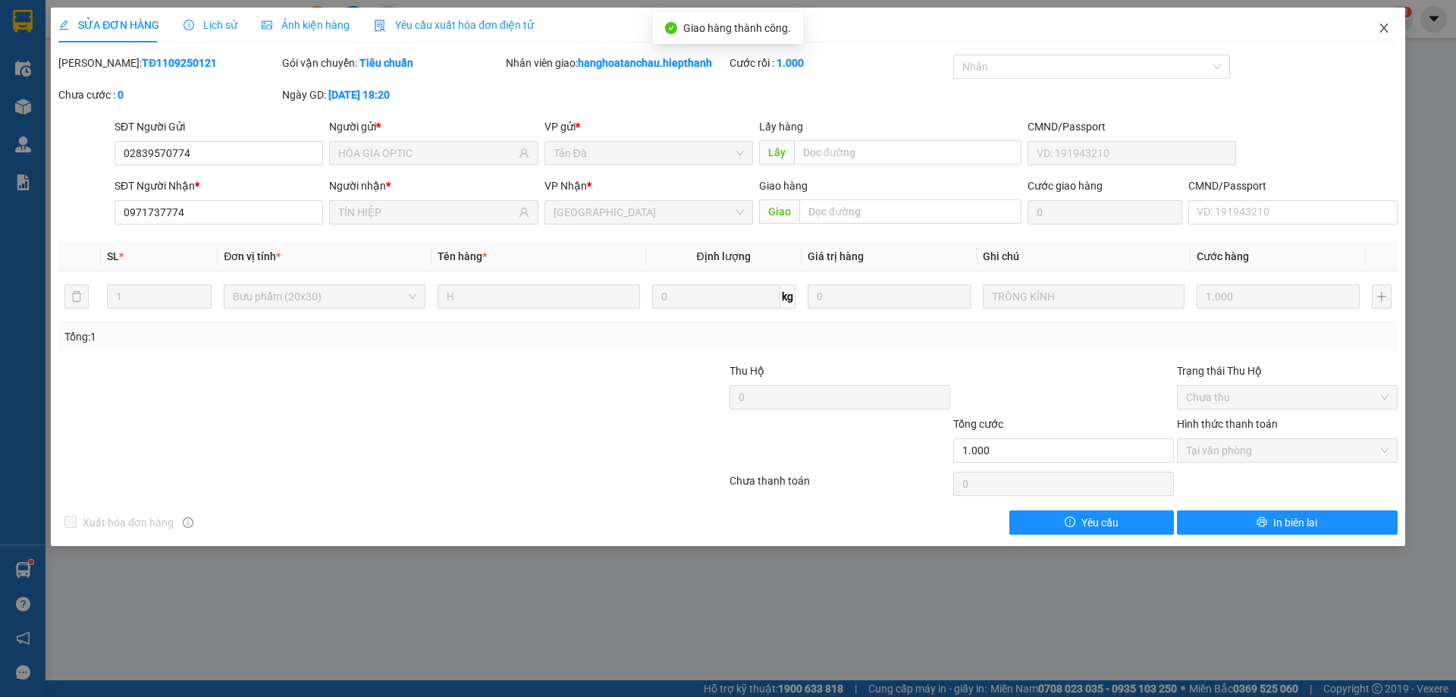
click at [1375, 34] on span "Close" at bounding box center [1383, 29] width 42 height 42
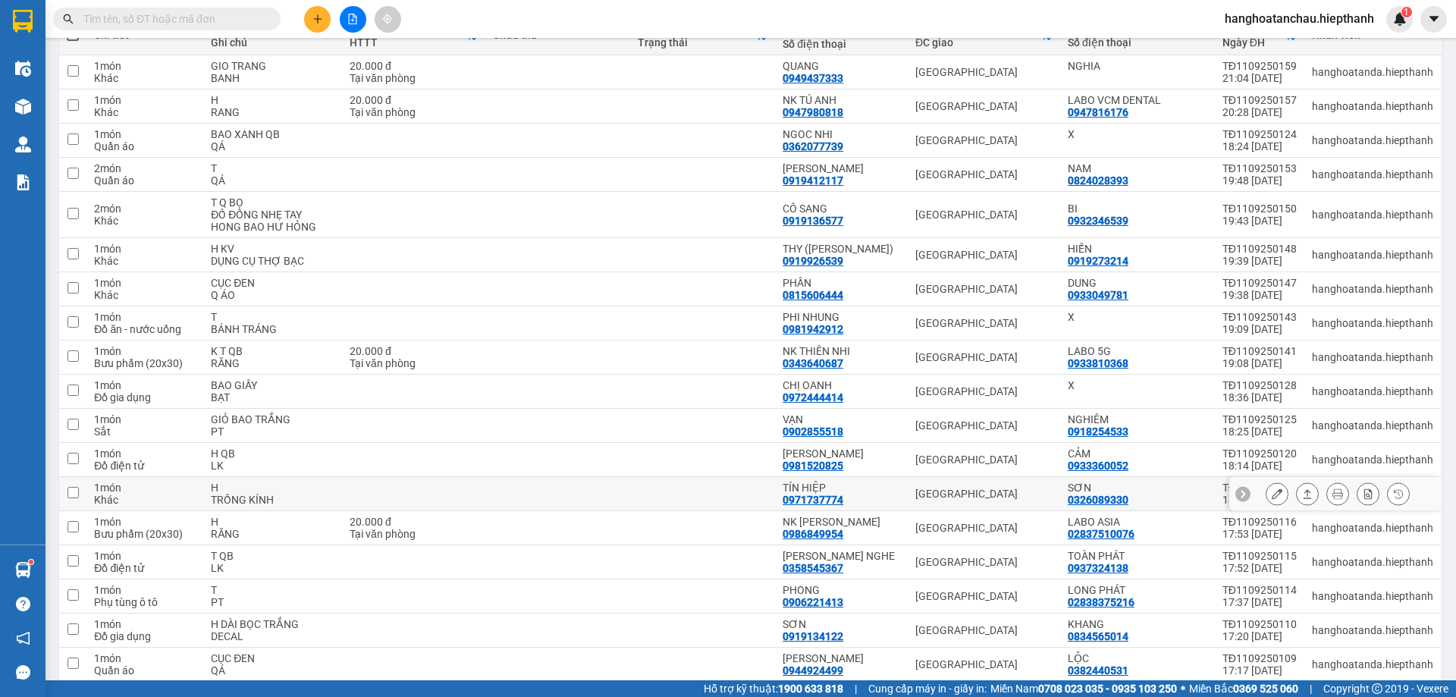
scroll to position [274, 0]
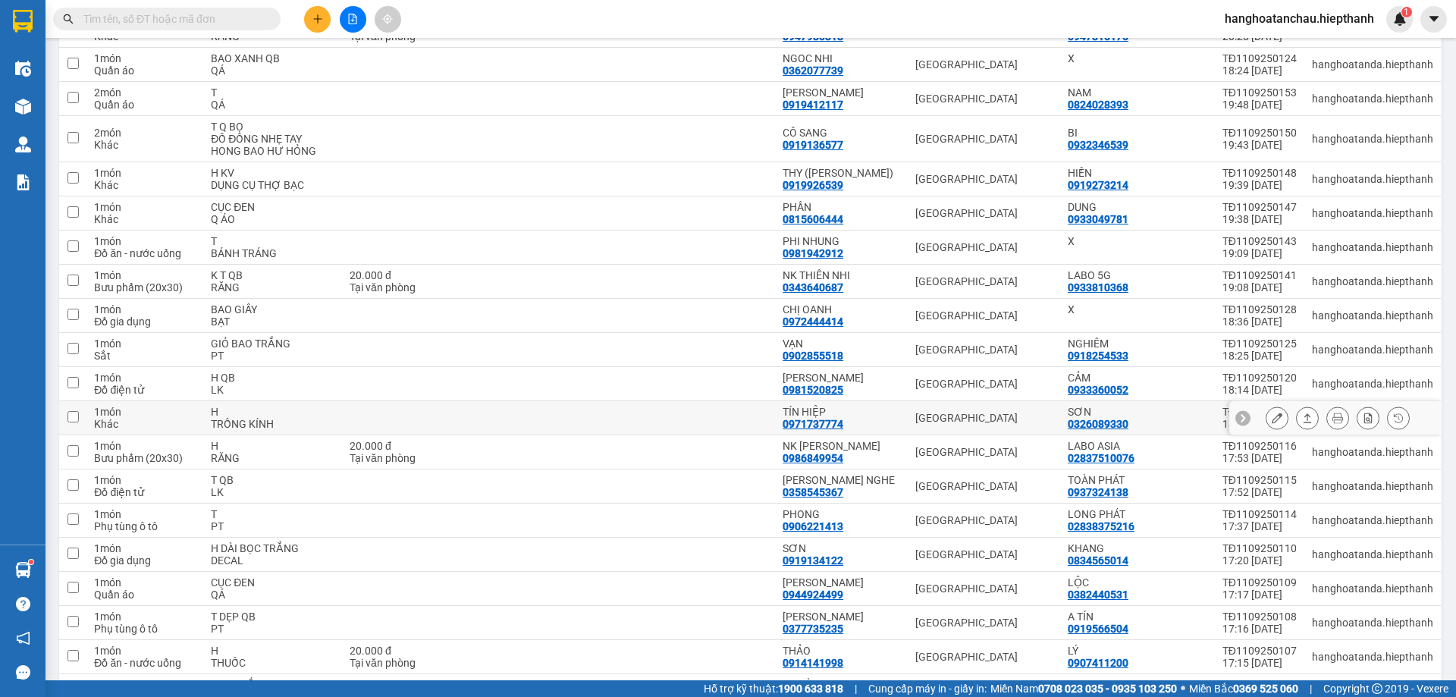
click at [1271, 413] on icon at bounding box center [1276, 417] width 11 height 11
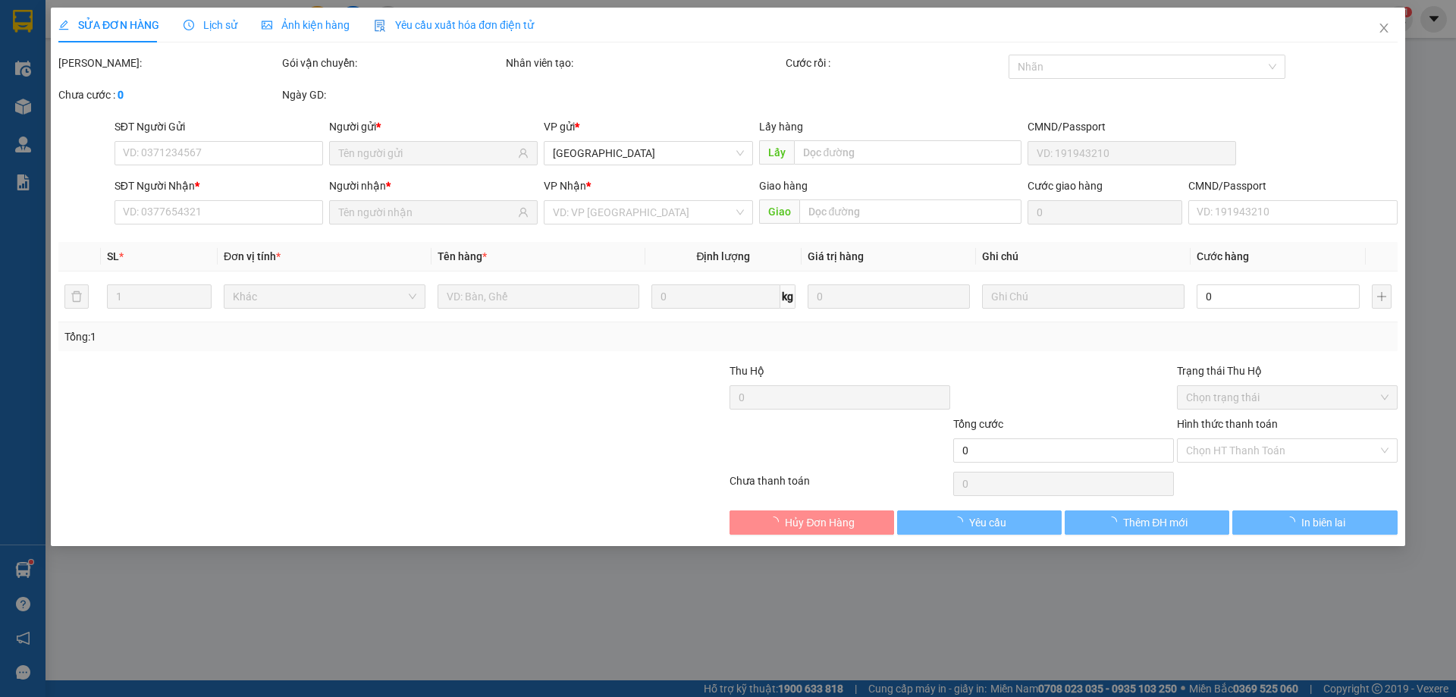
type input "0326089330"
type input "SƠN"
type input "0971737774"
type input "TÍN HIỆP"
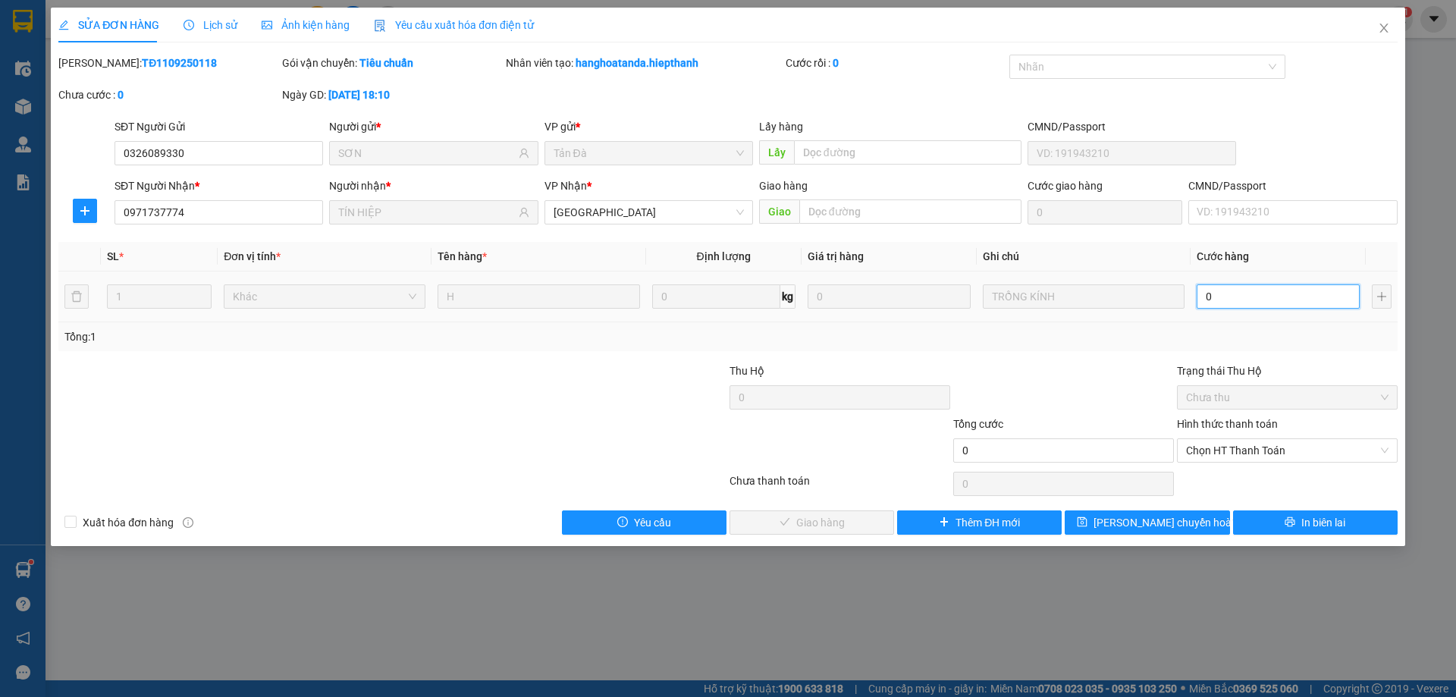
click at [1233, 293] on input "0" at bounding box center [1277, 296] width 163 height 24
type input "1"
type input "1.000"
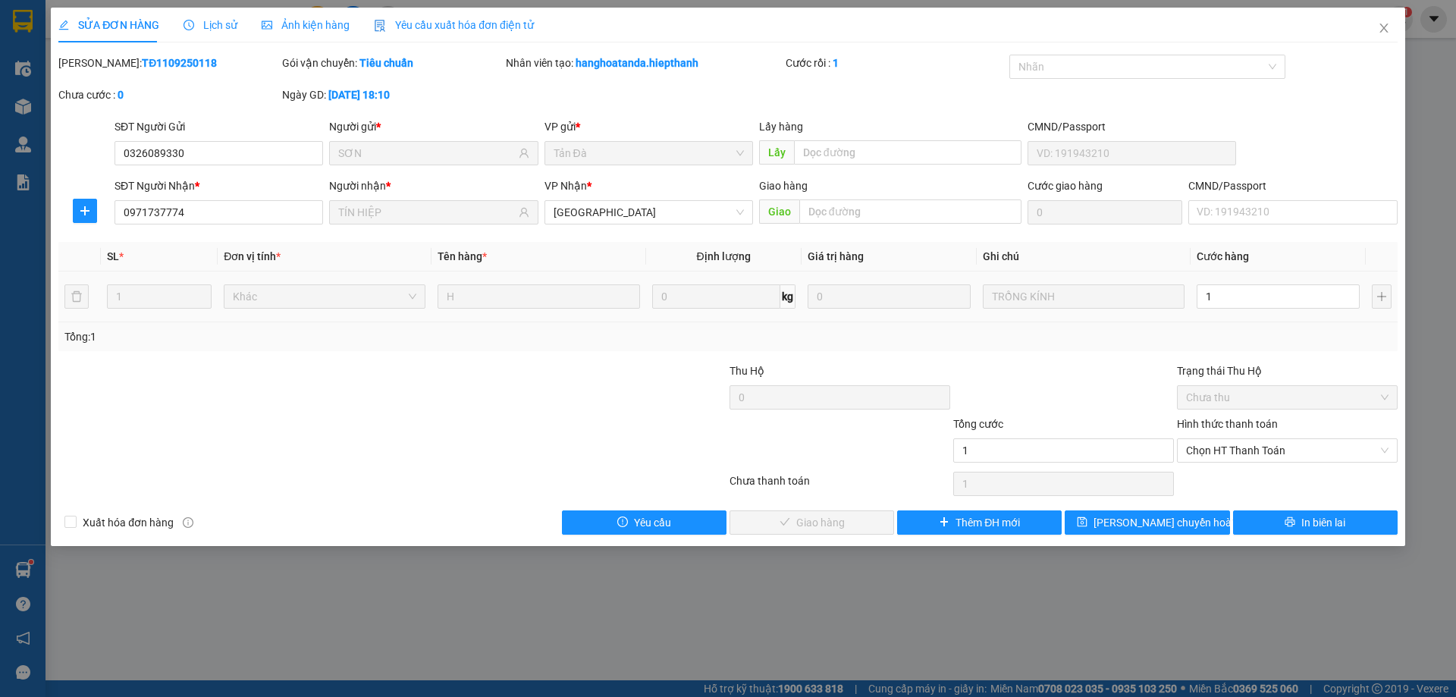
type input "1.000"
click at [1180, 337] on div "Tổng: 1" at bounding box center [727, 336] width 1327 height 17
click at [1271, 467] on div "Hình thức thanh toán Chọn HT Thanh Toán" at bounding box center [1287, 441] width 221 height 53
click at [1240, 457] on span "Chọn HT Thanh Toán" at bounding box center [1287, 450] width 202 height 23
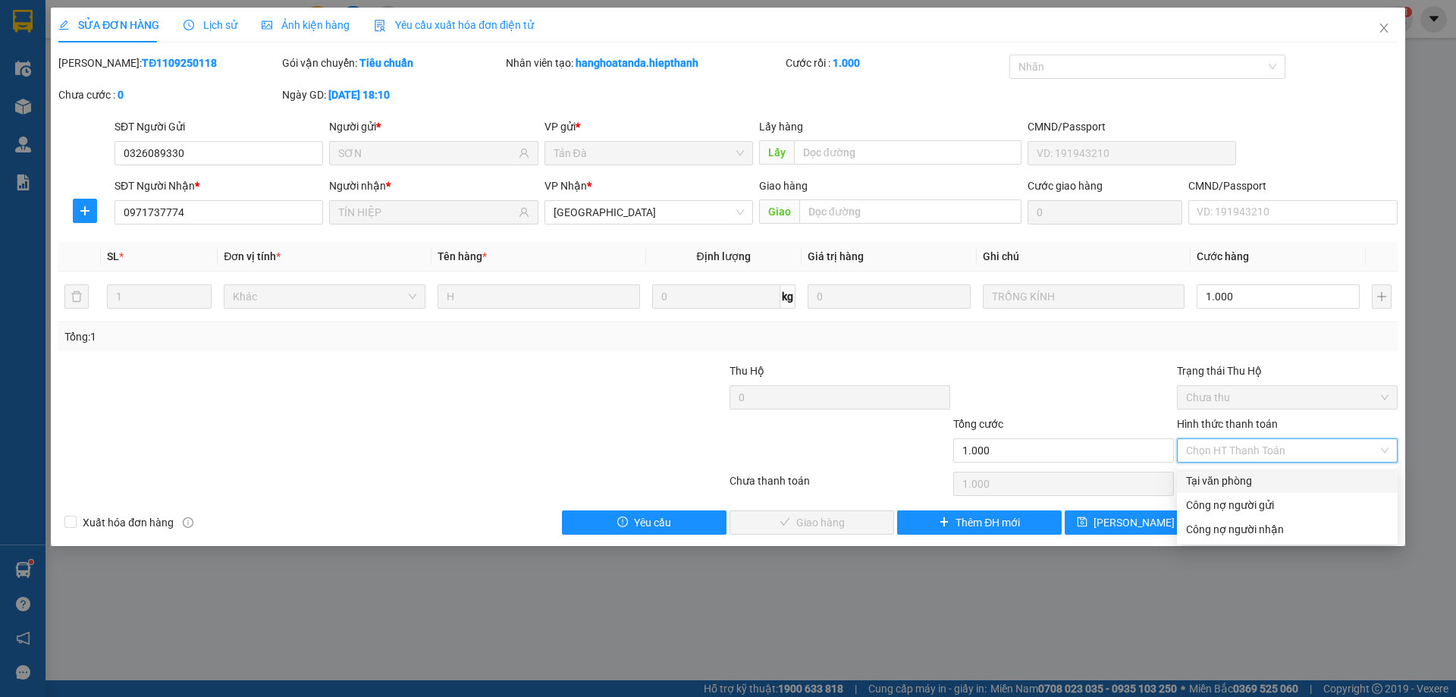
click at [1236, 479] on div "Tại văn phòng" at bounding box center [1287, 480] width 202 height 17
type input "0"
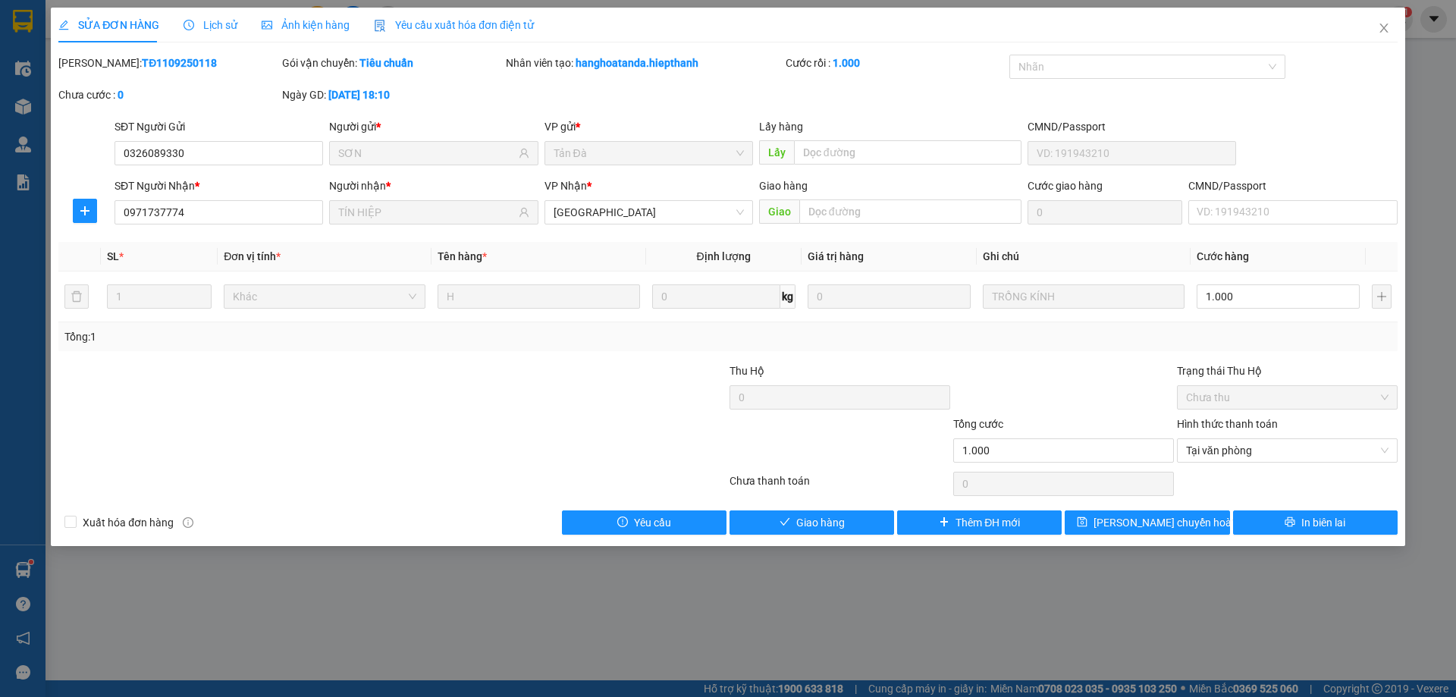
drag, startPoint x: 1108, startPoint y: 387, endPoint x: 825, endPoint y: 519, distance: 312.0
click at [1108, 387] on div at bounding box center [1063, 388] width 224 height 53
click at [831, 534] on div "SỬA ĐƠN HÀNG Lịch sử Ảnh kiện hàng Yêu cầu xuất hóa đơn điện tử Total Paid Fee …" at bounding box center [728, 277] width 1354 height 538
click at [834, 522] on span "Giao hàng" at bounding box center [820, 522] width 49 height 17
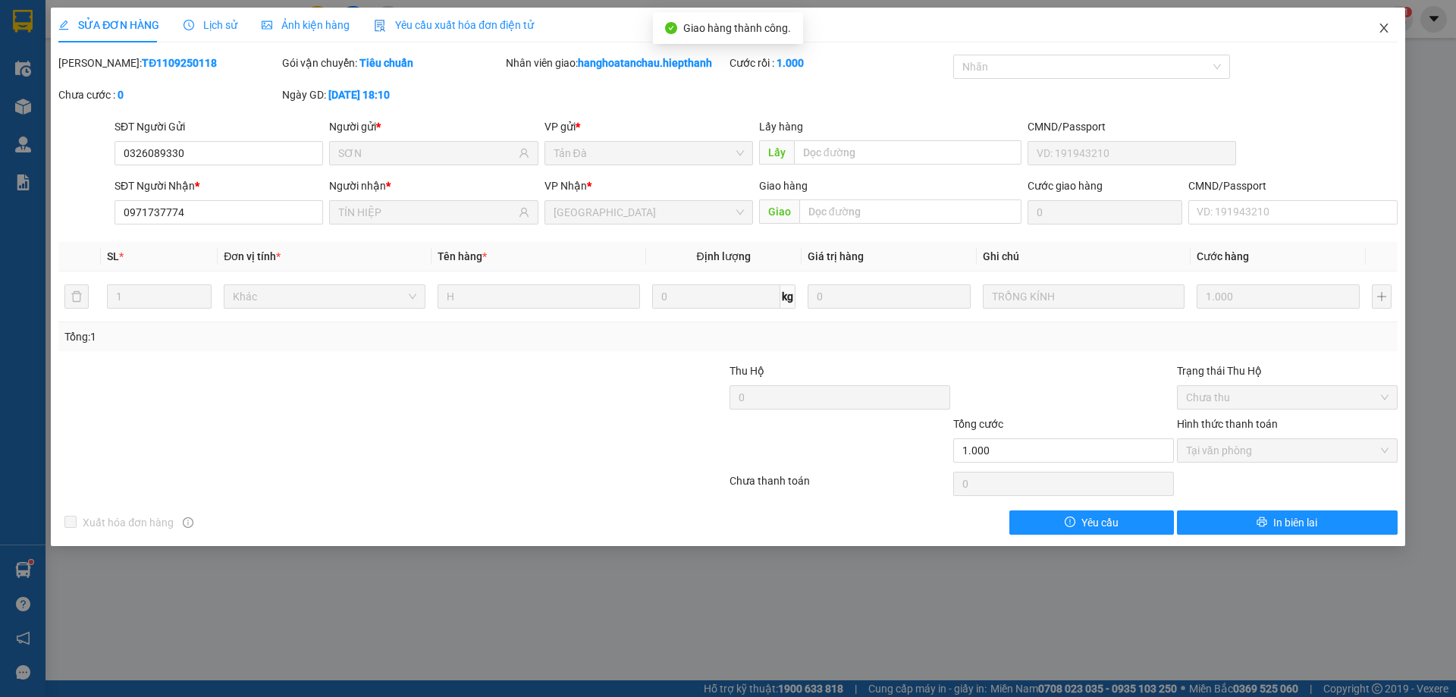
click at [1385, 32] on icon "close" at bounding box center [1384, 28] width 12 height 12
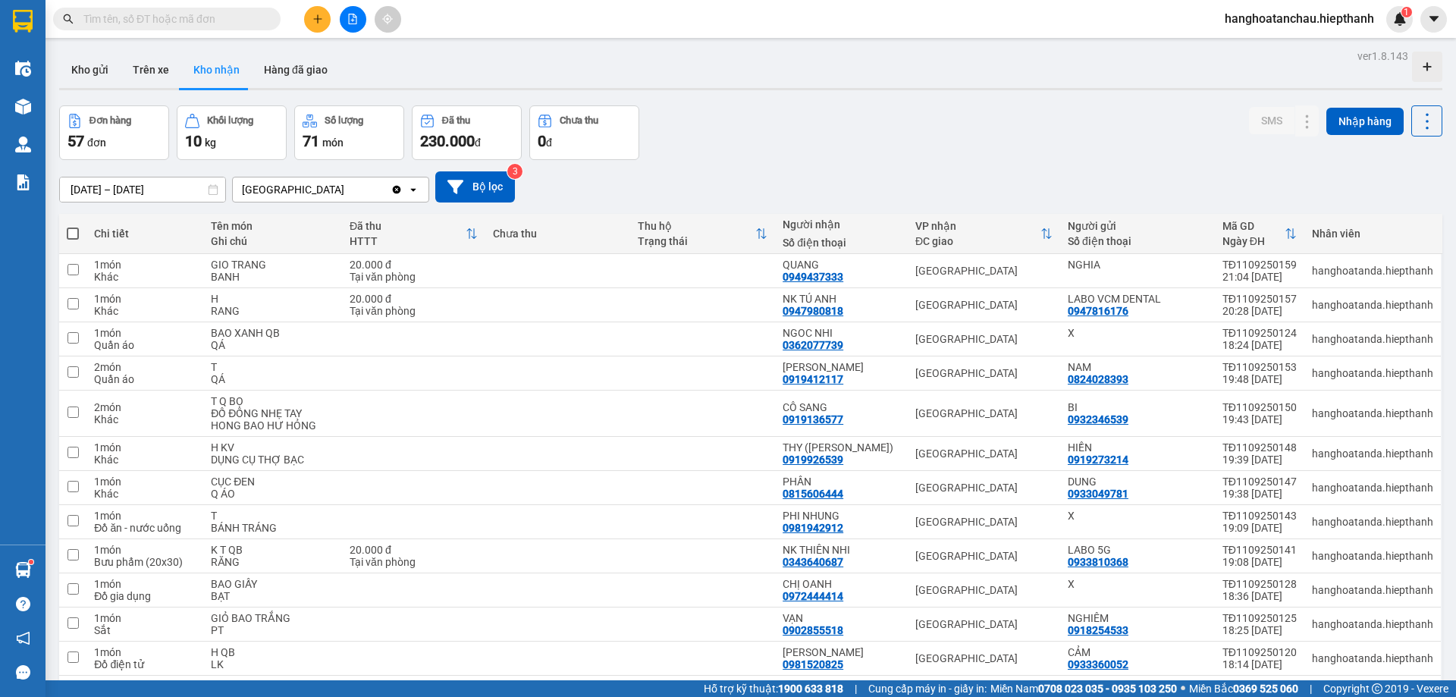
click at [848, 144] on div "Đơn hàng 57 đơn Khối lượng 10 kg Số lượng 71 món Đã thu 230.000 đ Chưa thu 0 đ …" at bounding box center [750, 132] width 1383 height 55
click at [77, 65] on button "Kho gửi" at bounding box center [89, 70] width 61 height 36
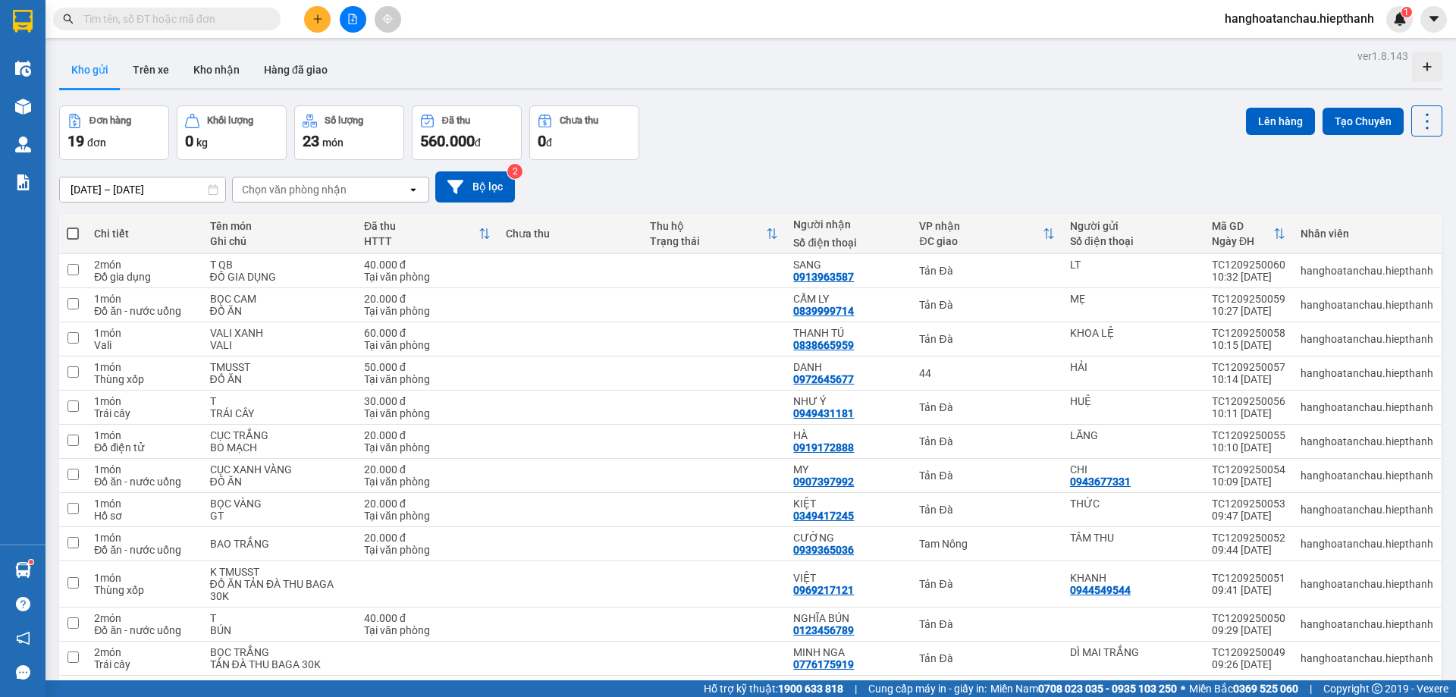
click at [827, 110] on div "Đơn hàng 19 đơn Khối lượng 0 kg Số lượng 23 món Đã thu 560.000 đ Chưa thu 0 đ L…" at bounding box center [750, 132] width 1383 height 55
click at [747, 146] on div "Đơn hàng 19 đơn Khối lượng 0 kg Số lượng 23 món Đã thu 560.000 đ Chưa thu 0 đ L…" at bounding box center [750, 132] width 1383 height 55
click at [797, 146] on div "Đơn hàng 19 đơn Khối lượng 0 kg Số lượng 23 món Đã thu 560.000 đ Chưa thu 0 đ L…" at bounding box center [750, 132] width 1383 height 55
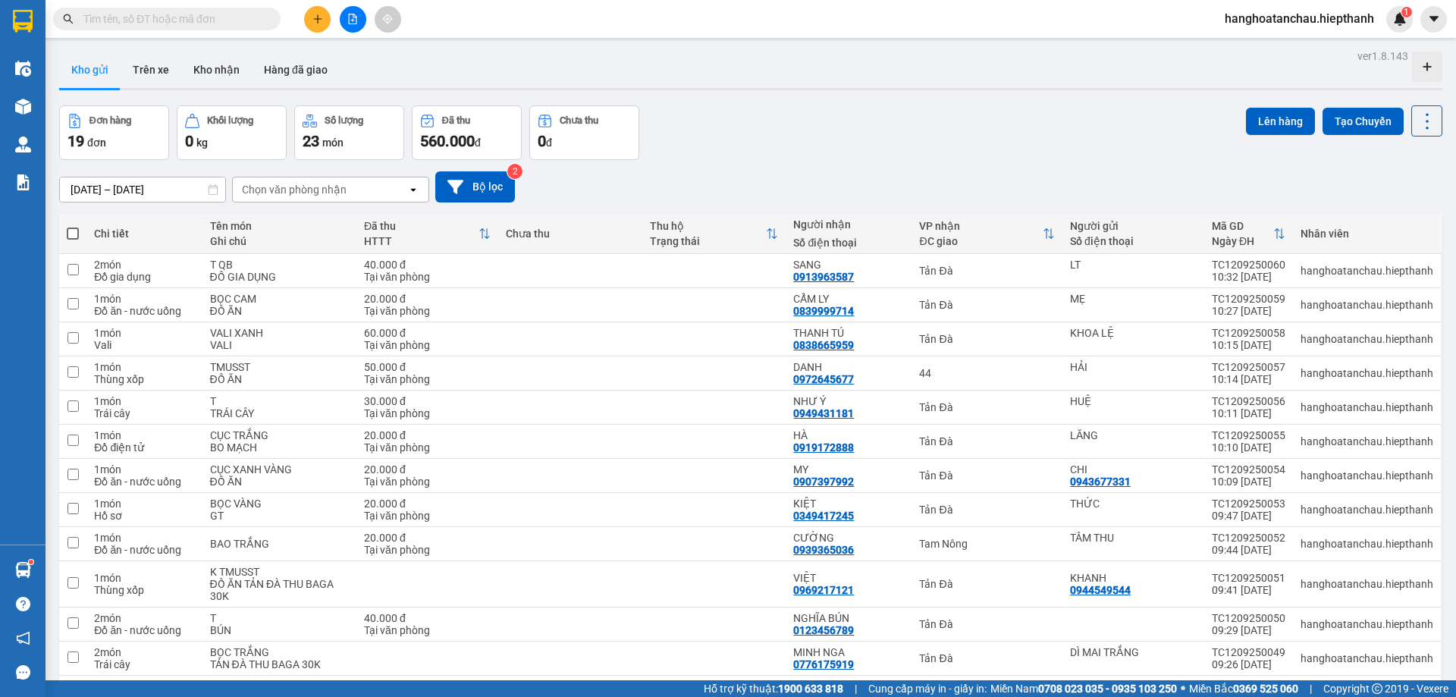
click at [824, 139] on div "Đơn hàng 19 đơn Khối lượng 0 kg Số lượng 23 món Đã thu 560.000 đ Chưa thu 0 đ L…" at bounding box center [750, 132] width 1383 height 55
click at [835, 130] on div "Đơn hàng 19 đơn Khối lượng 0 kg Số lượng 23 món Đã thu 560.000 đ Chưa thu 0 đ L…" at bounding box center [750, 132] width 1383 height 55
click at [806, 176] on div "[DATE] – [DATE] Press the down arrow key to interact with the calendar and sele…" at bounding box center [750, 186] width 1383 height 31
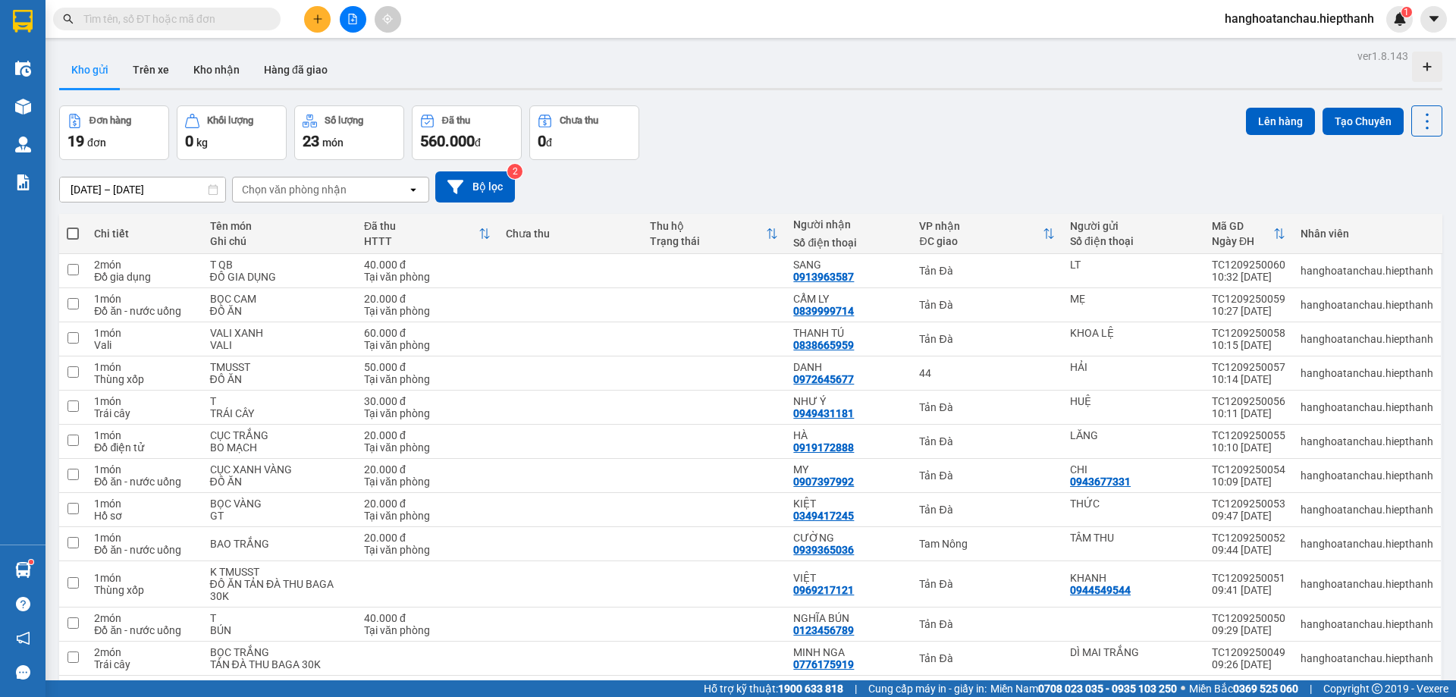
click at [807, 147] on div "Đơn hàng 19 đơn Khối lượng 0 kg Số lượng 23 món Đã thu 560.000 đ Chưa thu 0 đ L…" at bounding box center [750, 132] width 1383 height 55
click at [785, 79] on div "Kho gửi Trên xe Kho nhận Hàng đã giao" at bounding box center [750, 72] width 1383 height 40
